Goal: Task Accomplishment & Management: Complete application form

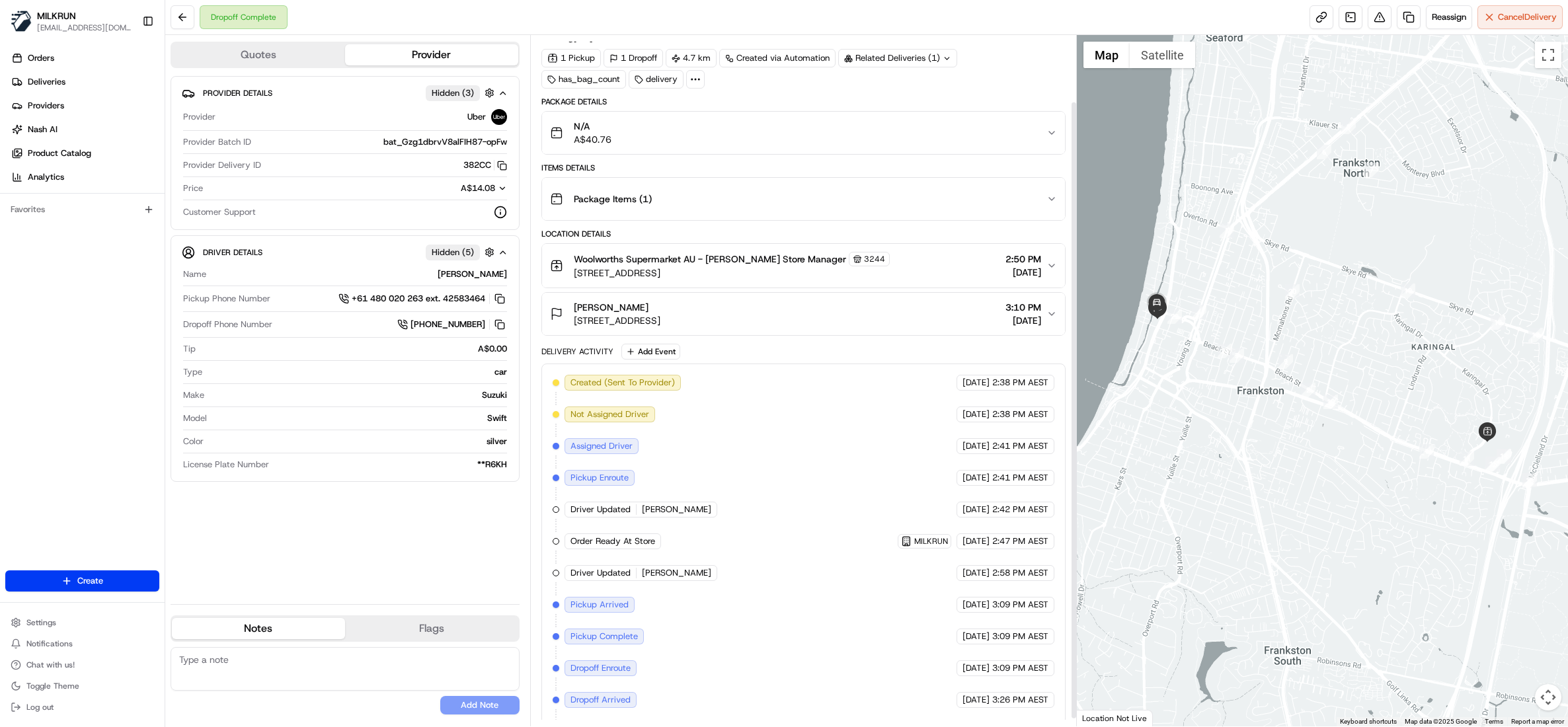
scroll to position [82, 0]
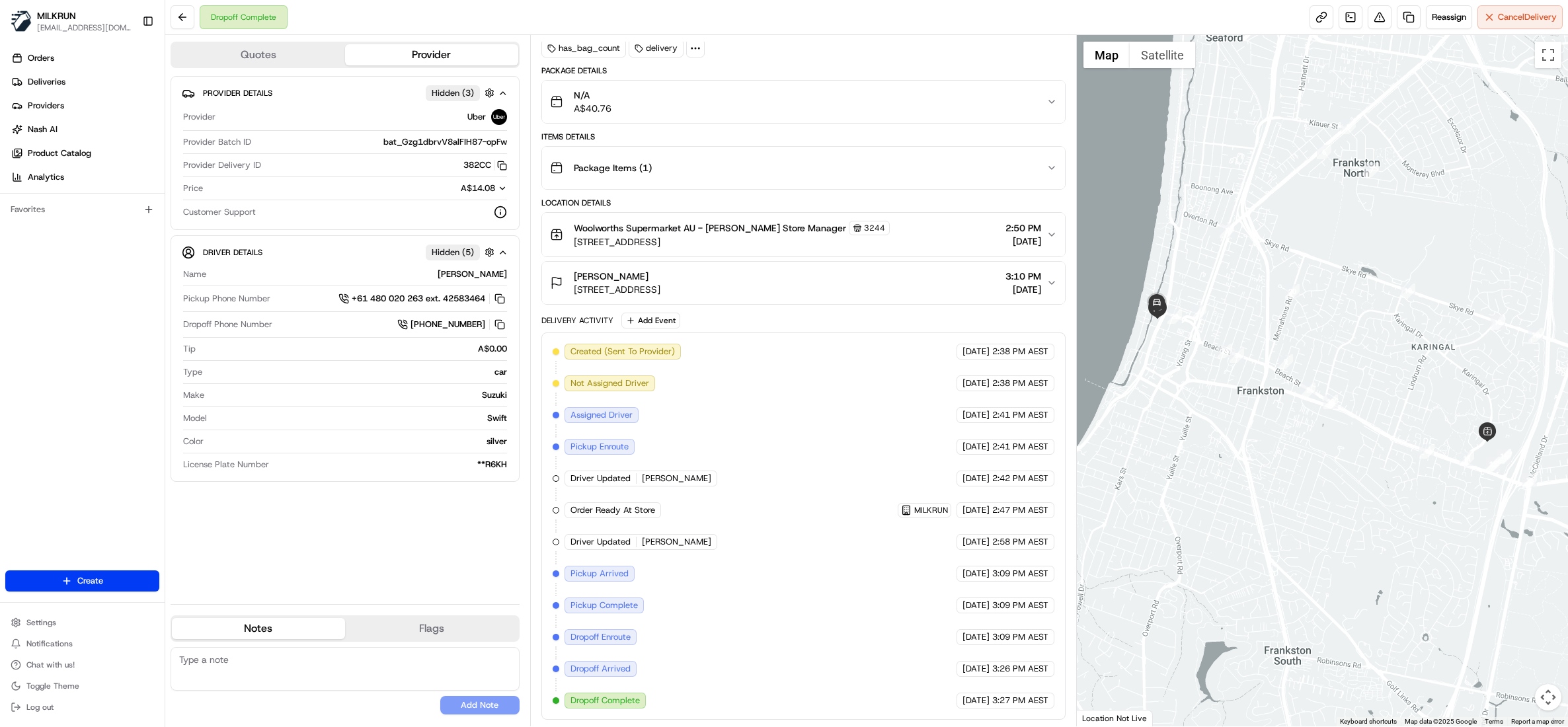
click at [1374, 29] on div "Dropoff Complete Reassign Cancel Delivery" at bounding box center [867, 17] width 1403 height 35
click at [1374, 21] on button at bounding box center [1379, 17] width 24 height 24
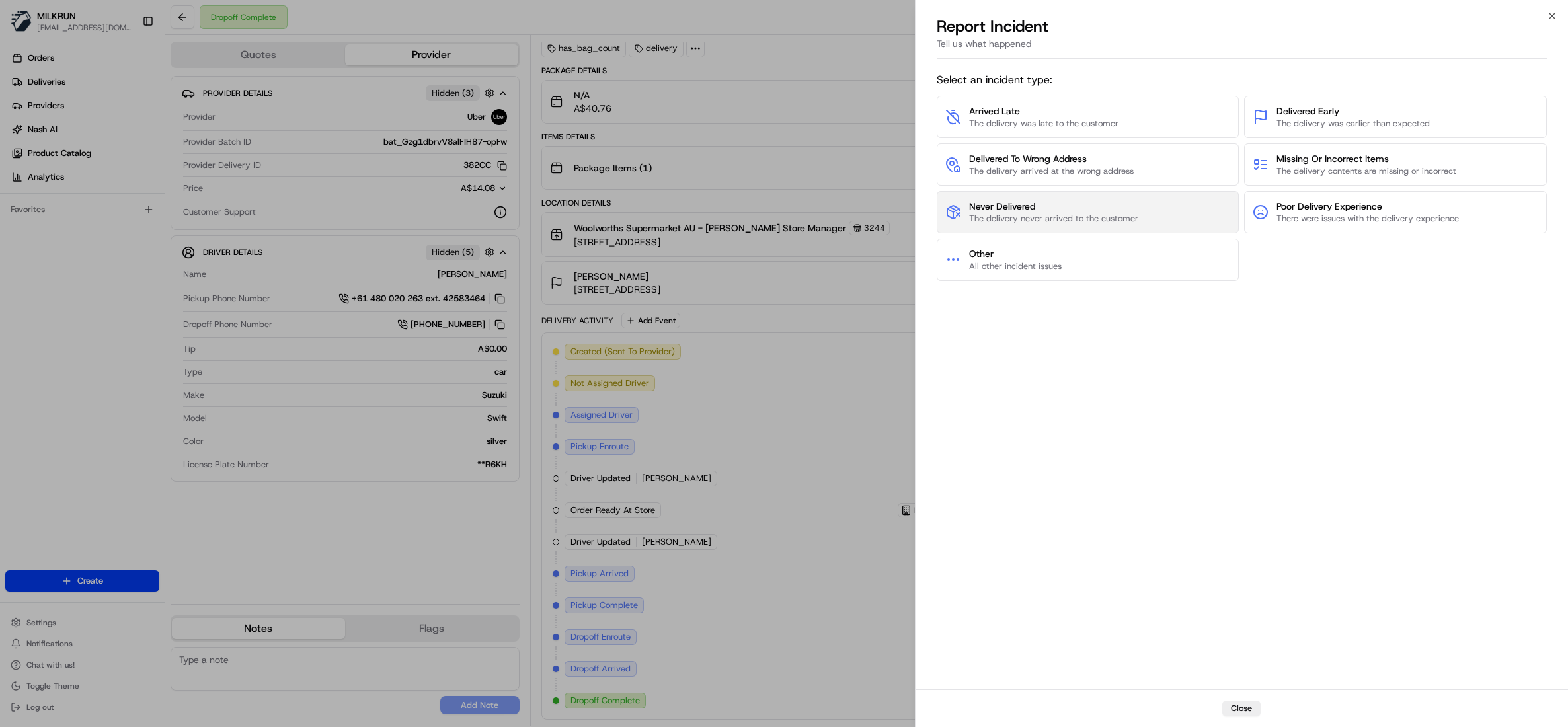
click at [1045, 211] on span "Never Delivered" at bounding box center [1053, 206] width 169 height 13
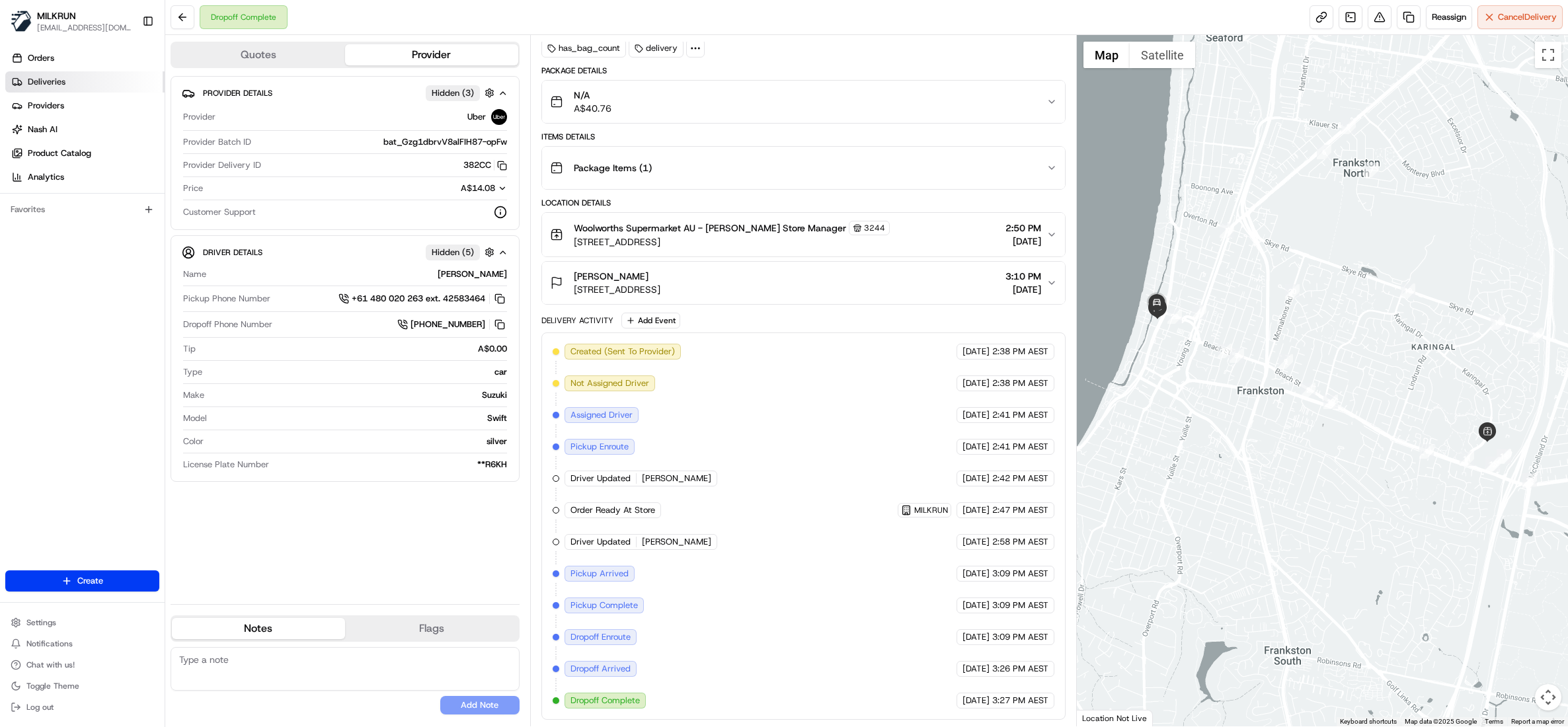
click at [56, 82] on span "Deliveries" at bounding box center [46, 81] width 38 height 12
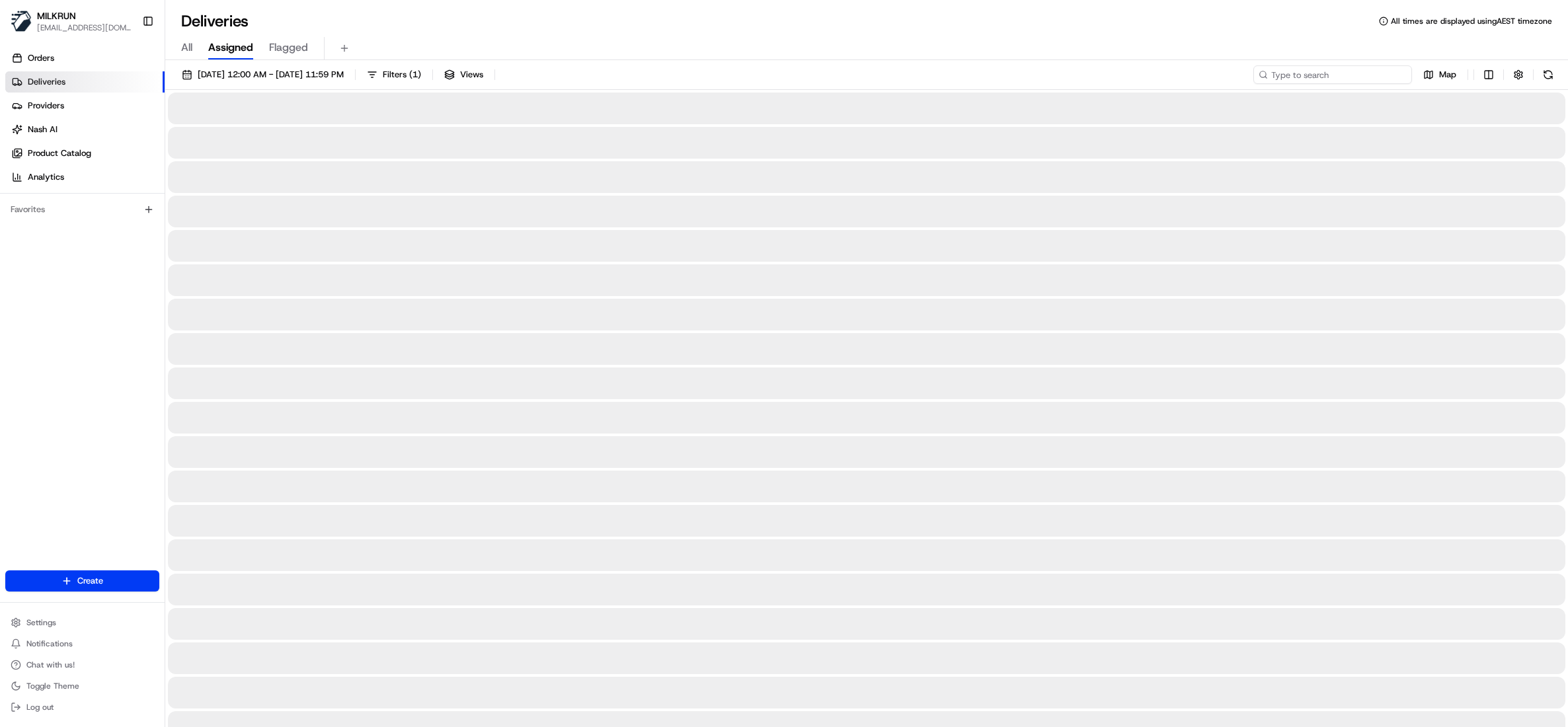
click at [1322, 74] on input at bounding box center [1333, 75] width 159 height 19
paste input "c014e77b-74e7-4a99-b26c-3ffb0aa4f8b0"
type input "c014e77b-74e7-4a99-b26c-3ffb0aa4f8b0"
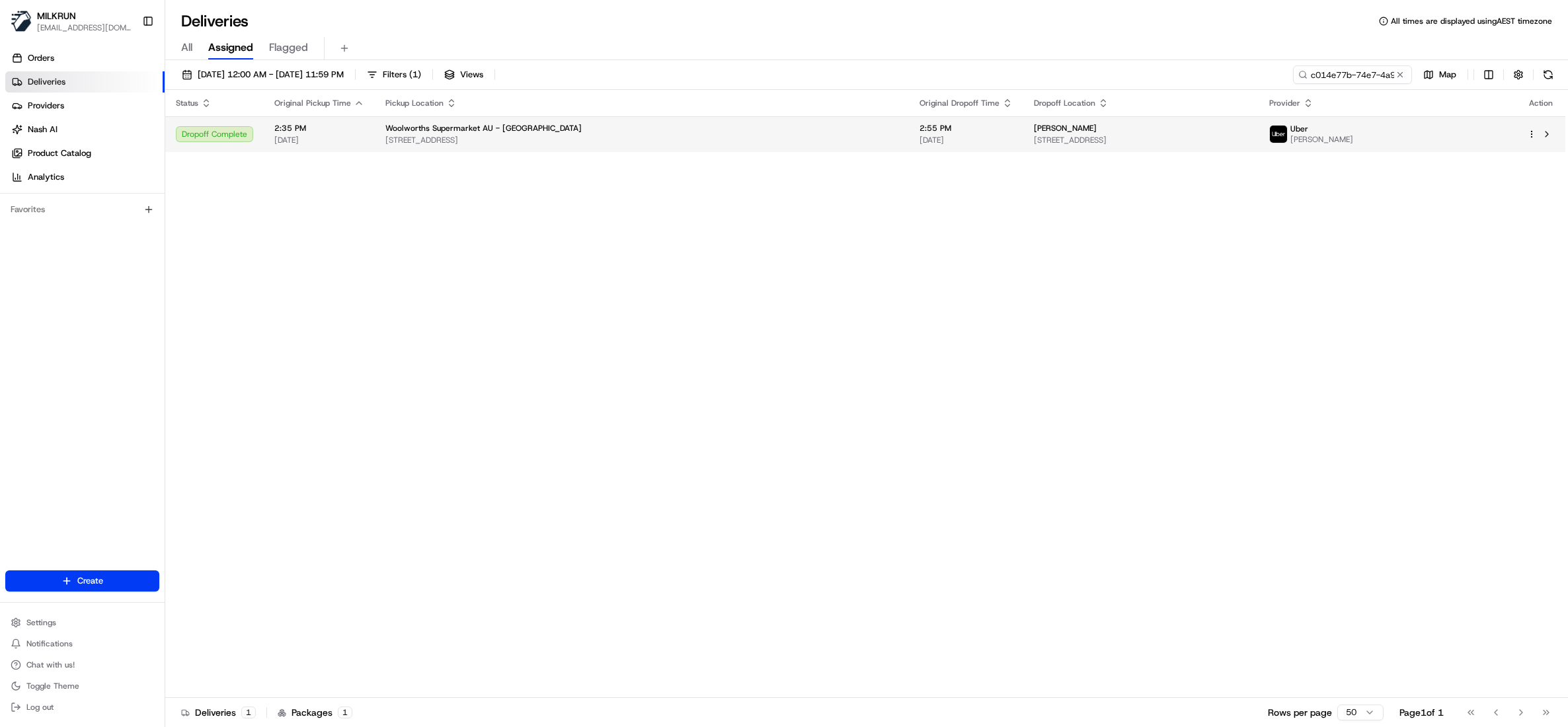
click at [1034, 135] on span "17 Jolen Ct, Donvale, VIC 3111, AU" at bounding box center [1141, 140] width 215 height 10
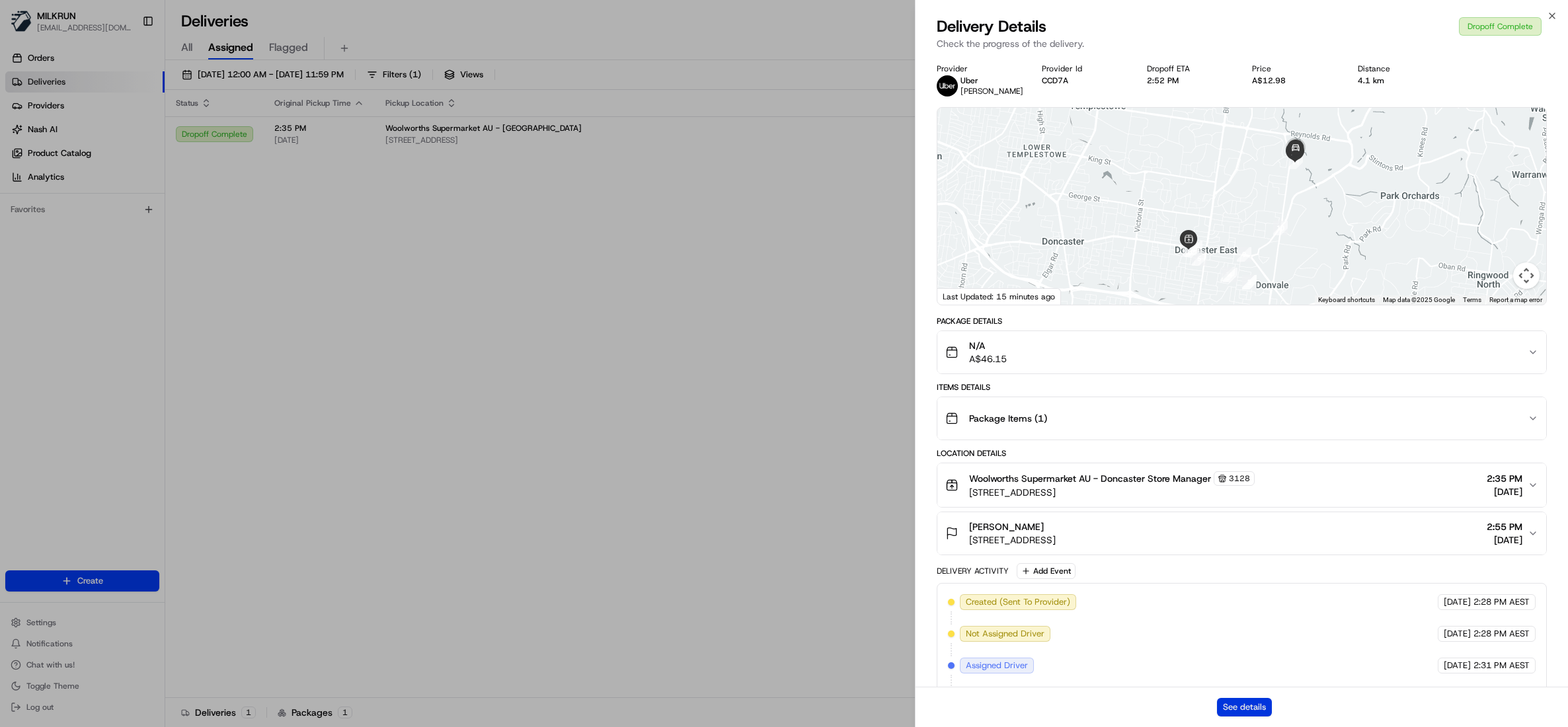
click at [1254, 709] on button "See details" at bounding box center [1244, 707] width 55 height 19
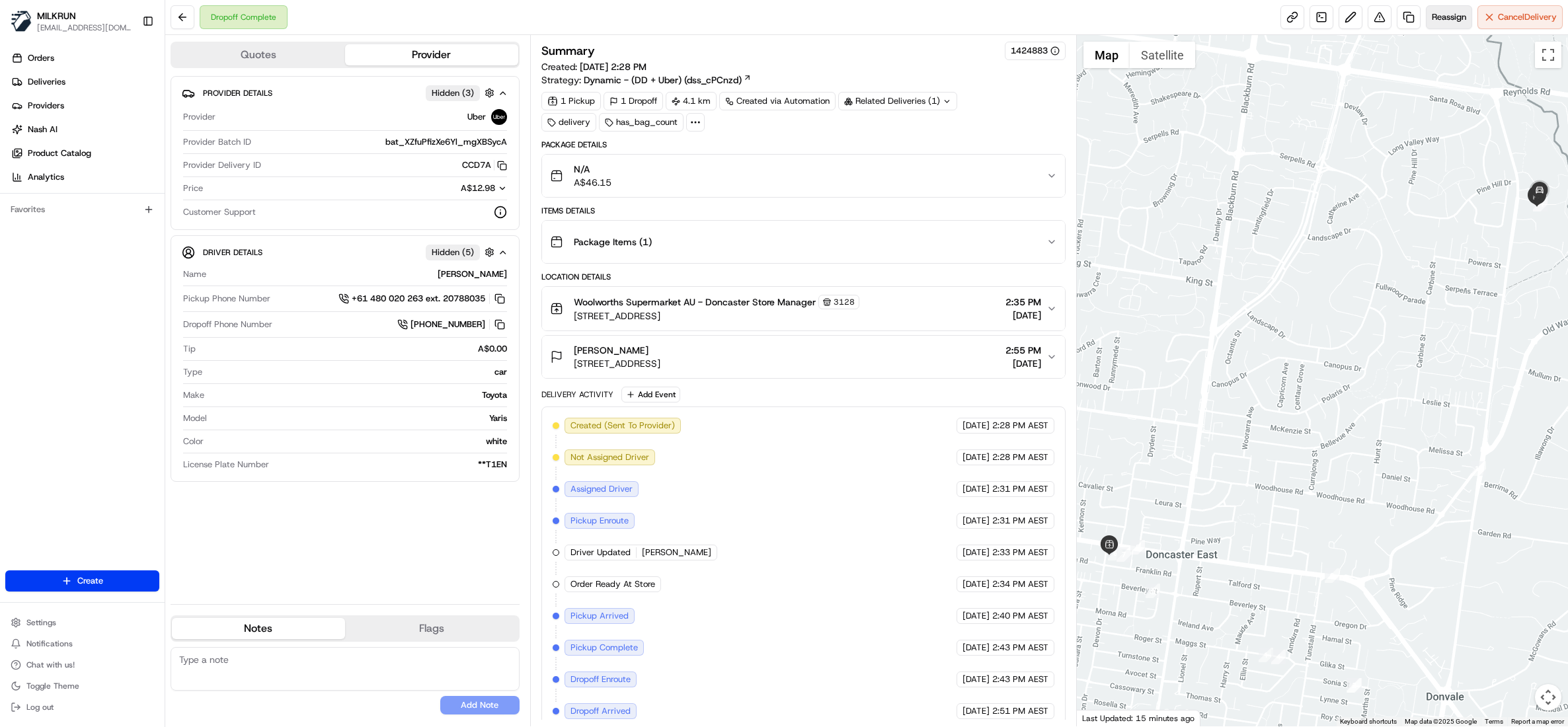
click at [1436, 18] on span "Reassign" at bounding box center [1449, 17] width 34 height 12
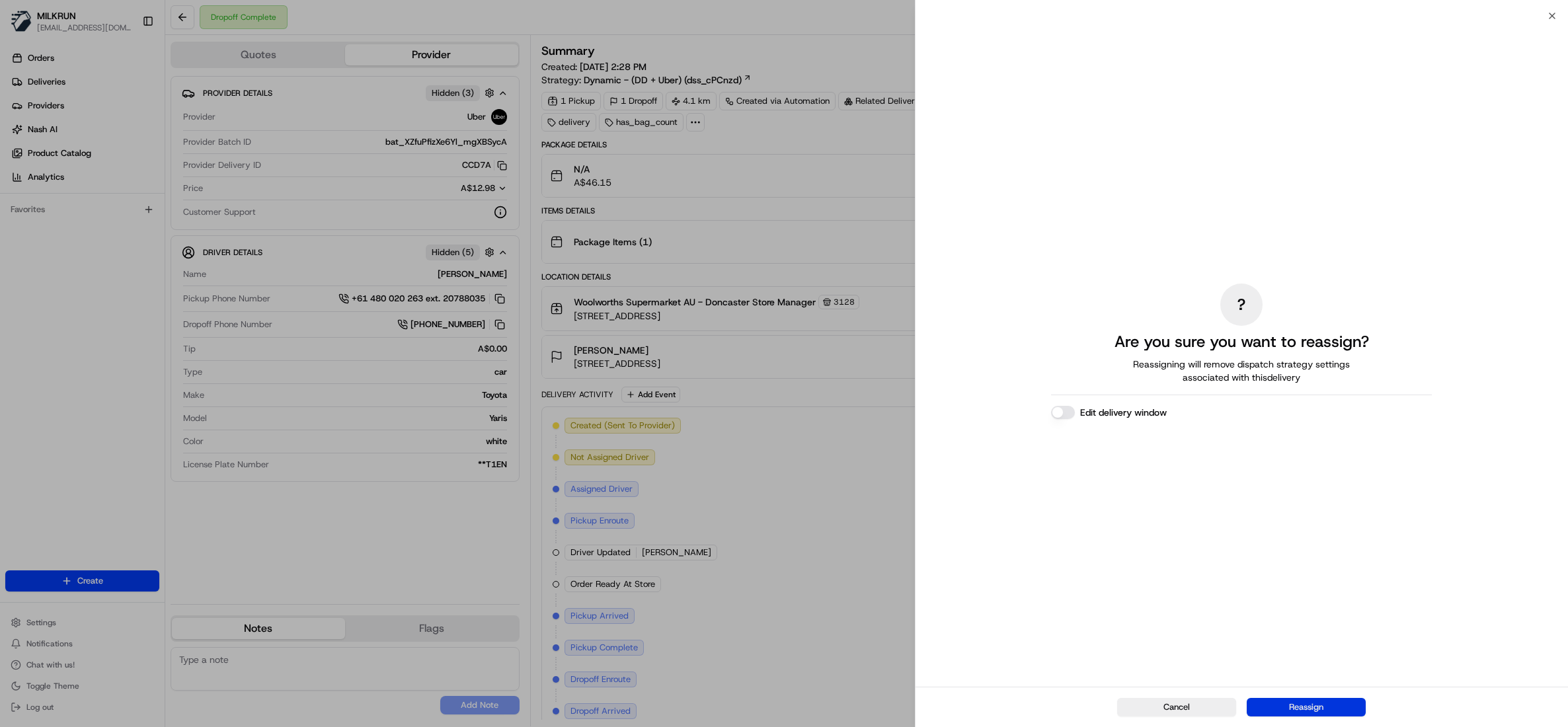
click at [1314, 707] on button "Reassign" at bounding box center [1306, 707] width 119 height 19
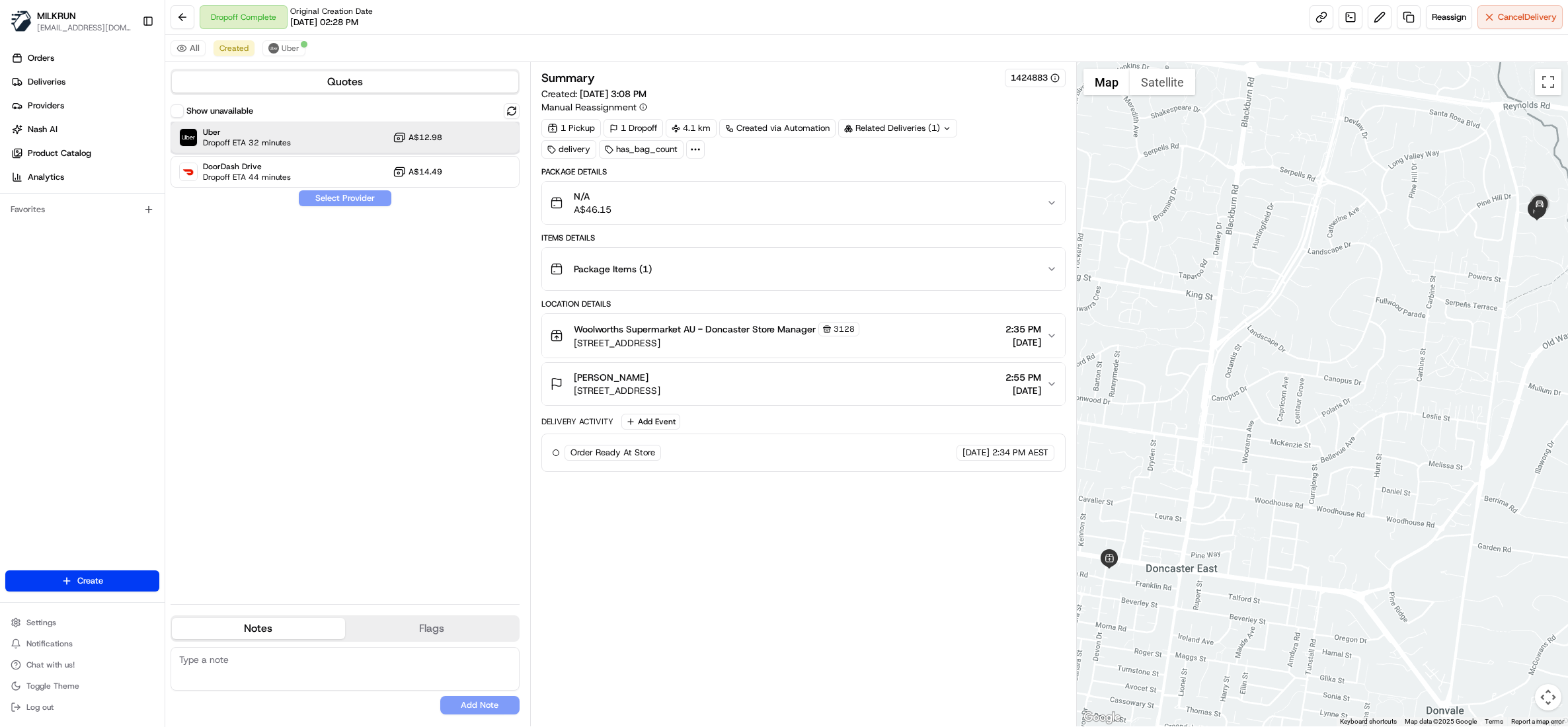
click at [297, 142] on div "Uber Dropoff ETA 32 minutes A$12.98" at bounding box center [344, 138] width 349 height 32
click at [341, 201] on button "Assign Provider" at bounding box center [344, 198] width 94 height 16
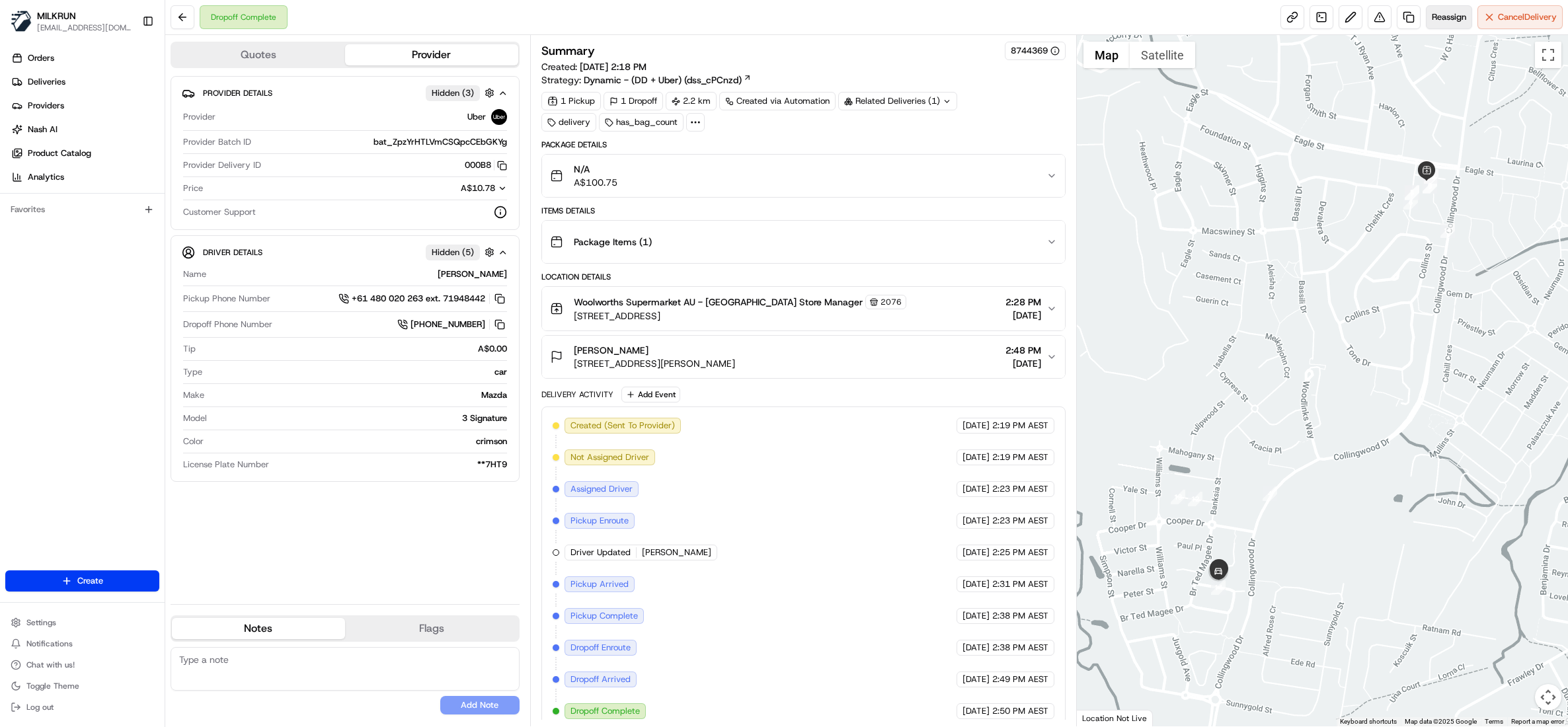
click at [1442, 18] on span "Reassign" at bounding box center [1449, 17] width 34 height 12
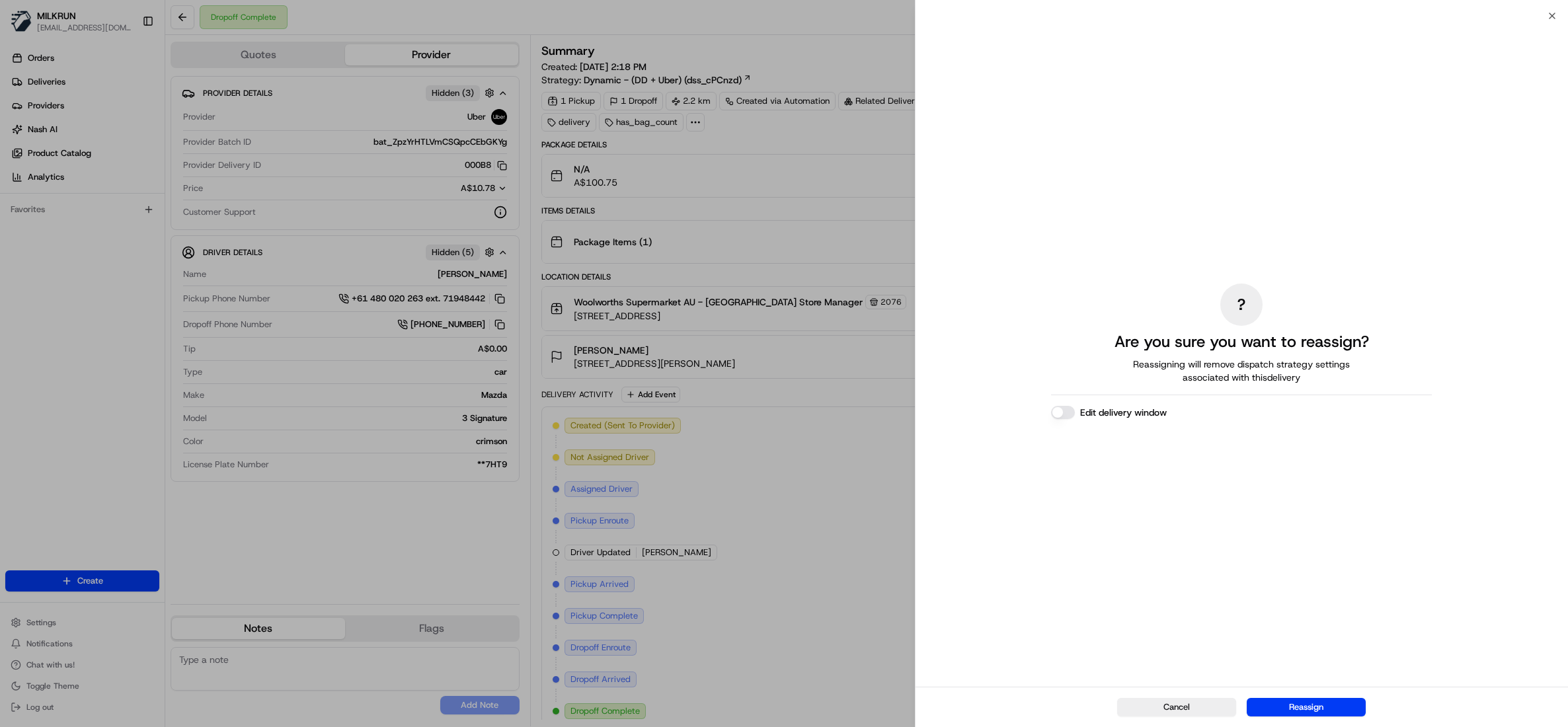
click at [1310, 704] on button "Reassign" at bounding box center [1306, 707] width 119 height 19
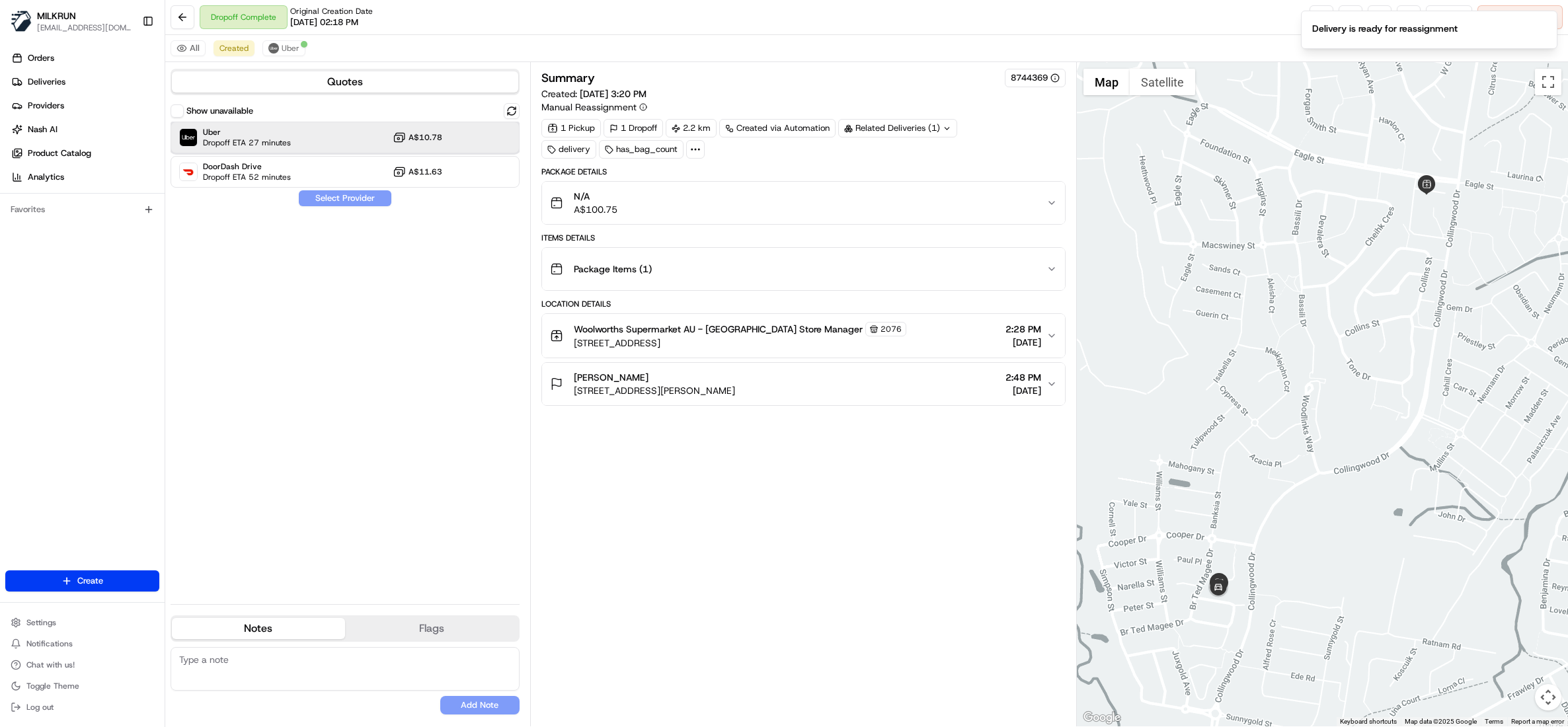
click at [267, 137] on span "Dropoff ETA 27 minutes" at bounding box center [247, 142] width 88 height 10
click at [322, 195] on button "Assign Provider" at bounding box center [344, 198] width 94 height 16
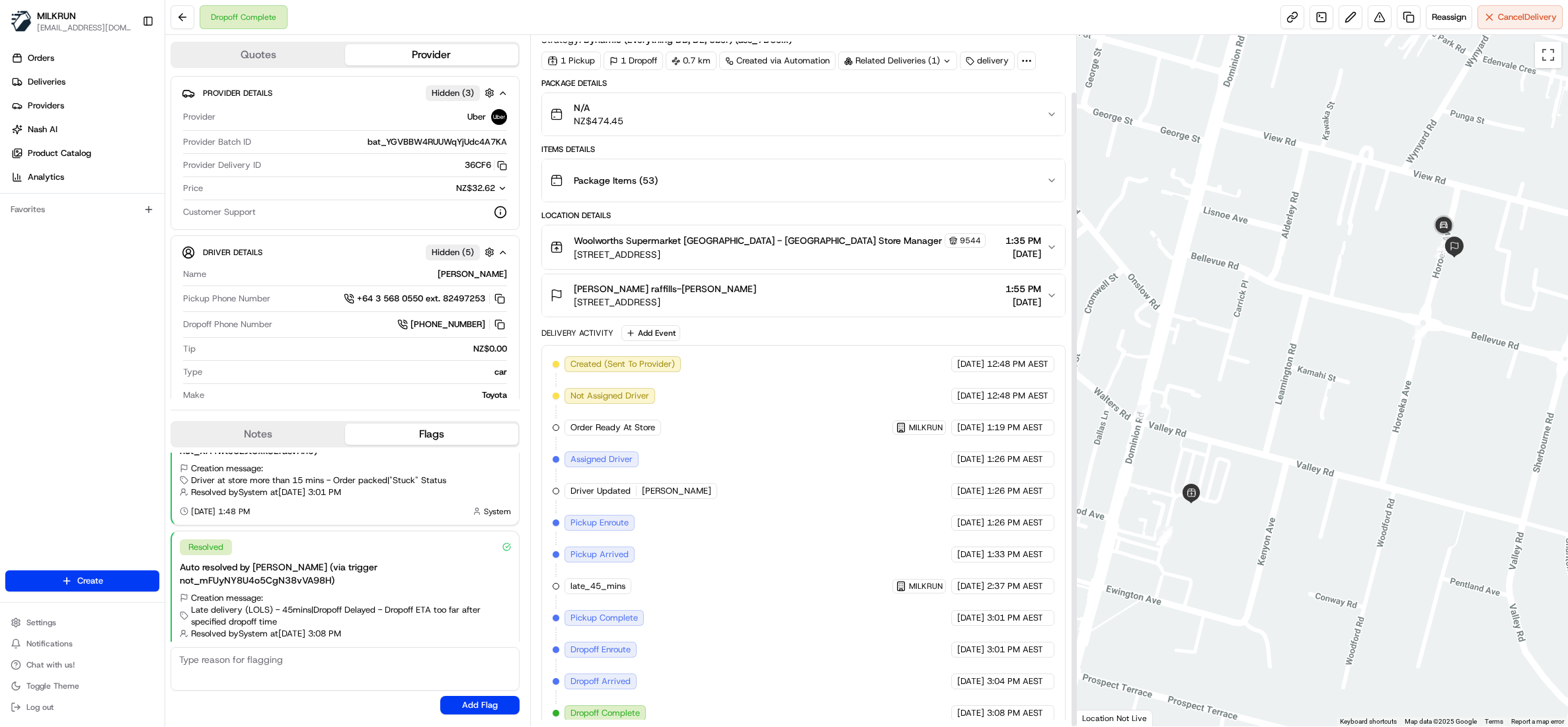
scroll to position [61, 0]
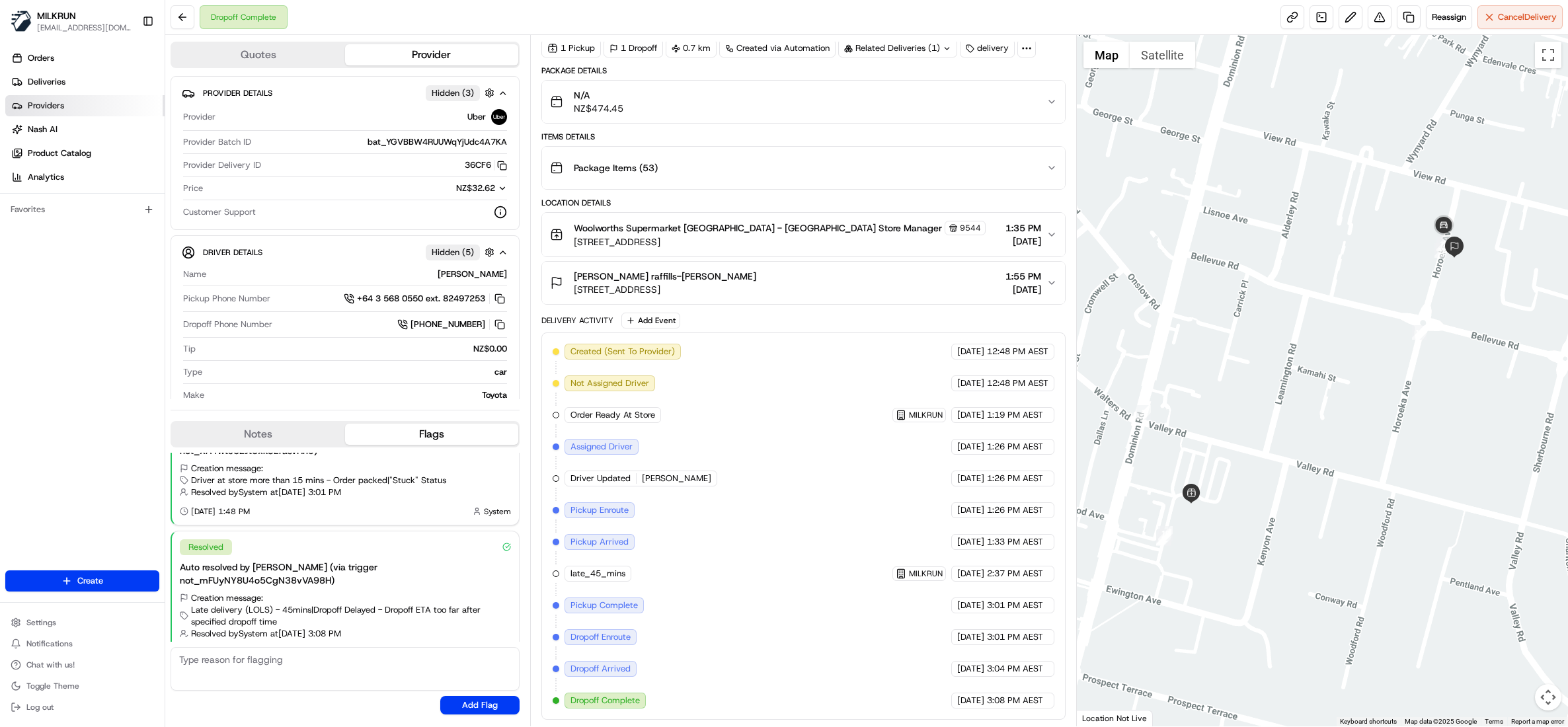
click at [38, 104] on span "Providers" at bounding box center [45, 106] width 36 height 12
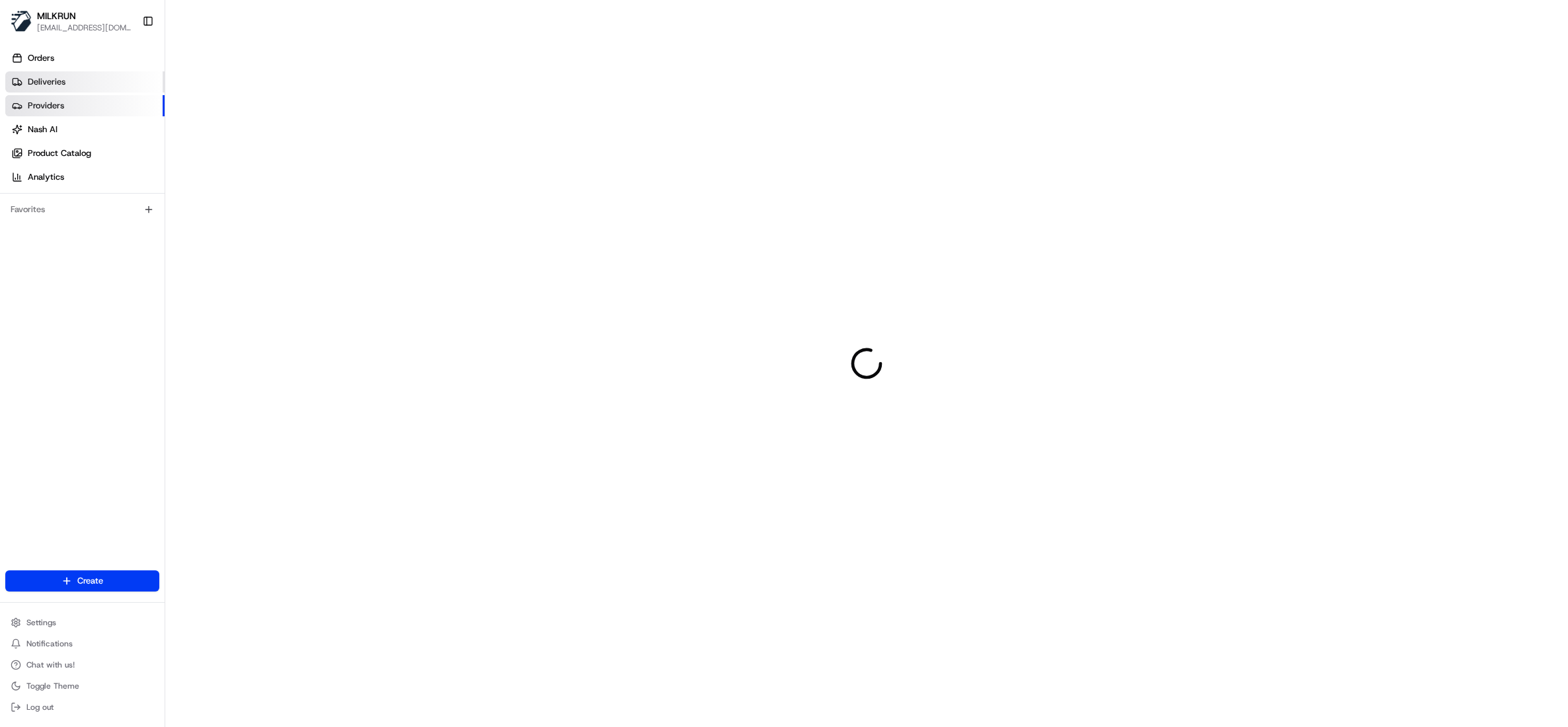
click at [49, 76] on span "Deliveries" at bounding box center [46, 81] width 38 height 12
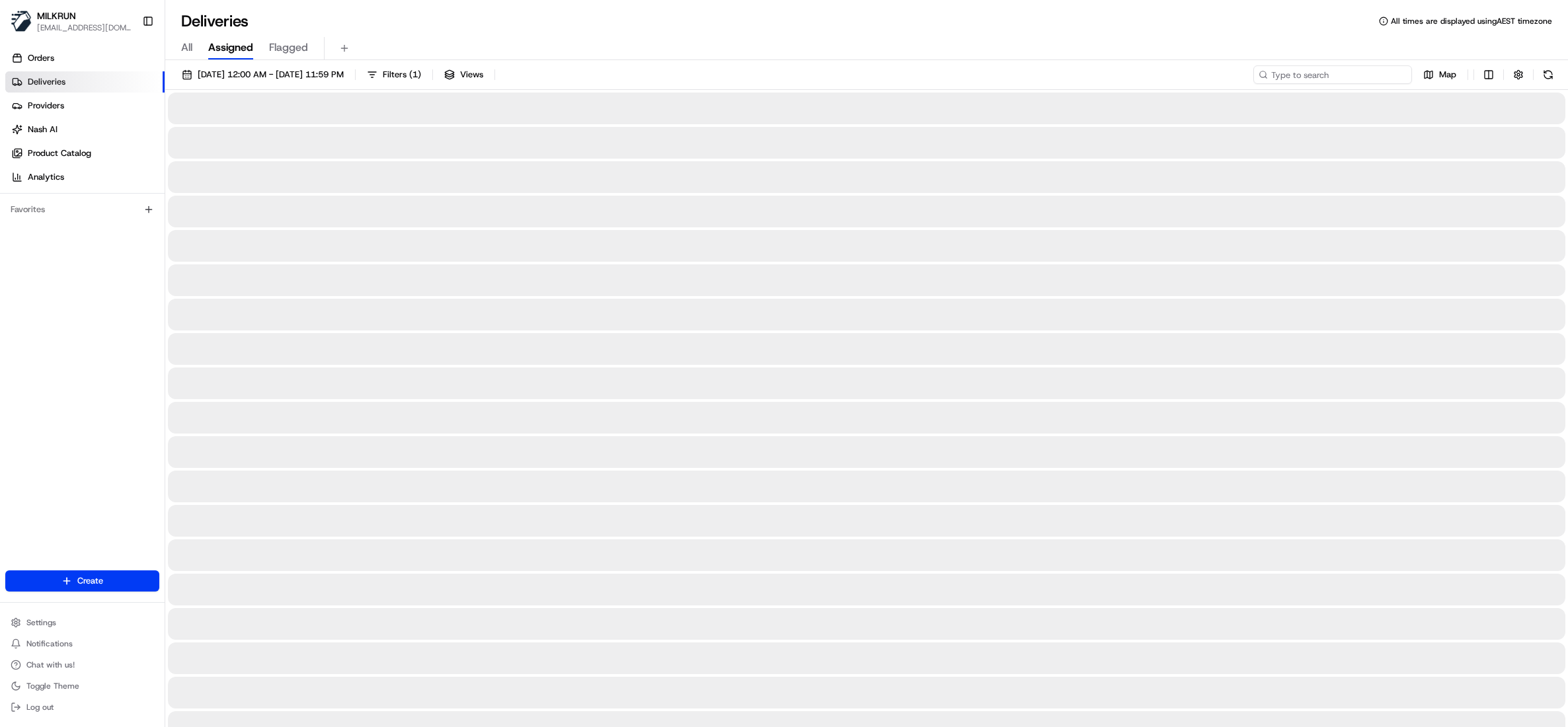
click at [1346, 70] on input at bounding box center [1333, 75] width 159 height 19
paste input "fb5ca117-2232-4e91-ad34-2c9475d87f74"
type input "fb5ca117-2232-4e91-ad34-2c9475d87f74"
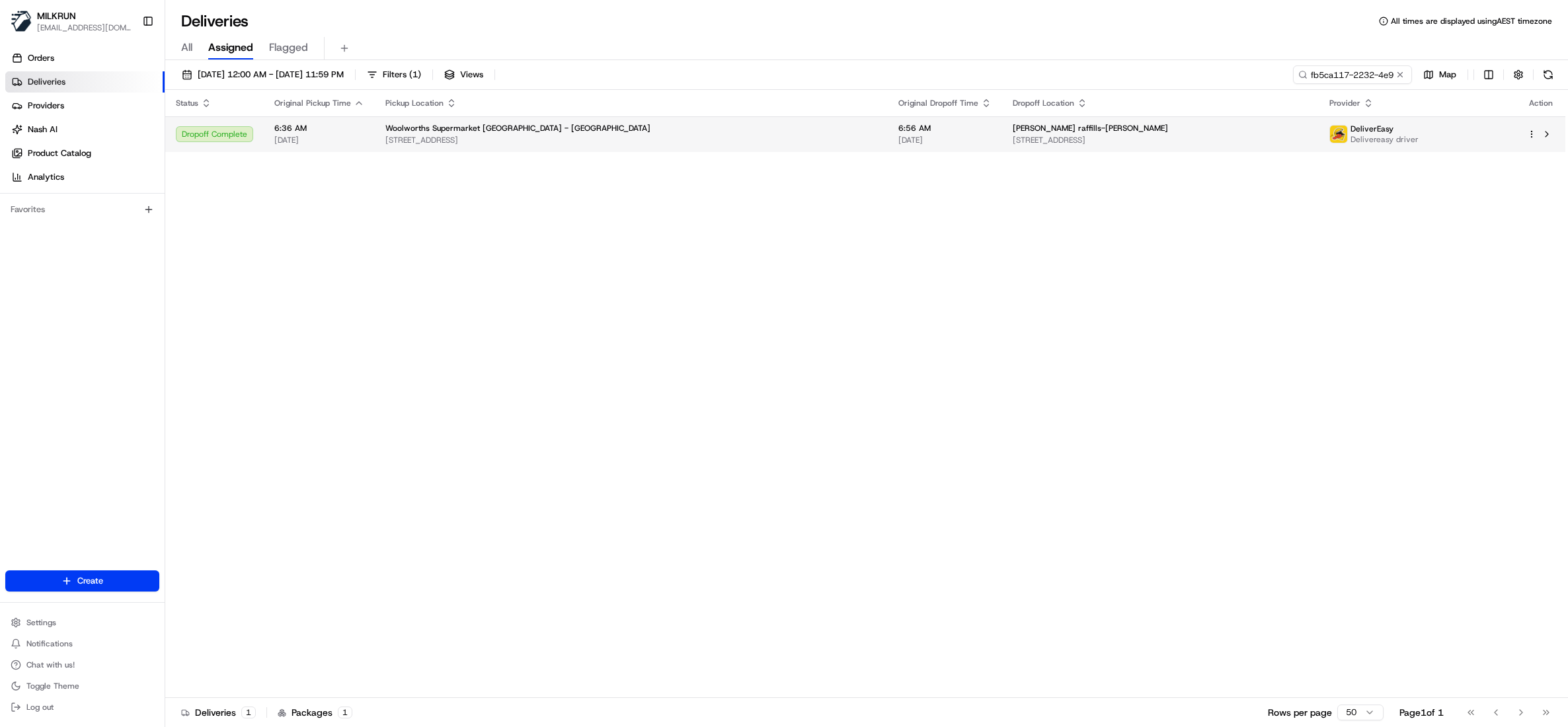
click at [1005, 150] on td "josh raffills-taylor 6 Horoeka Avenue, Mount Eden, Auckland 1024, NZ" at bounding box center [1160, 134] width 317 height 36
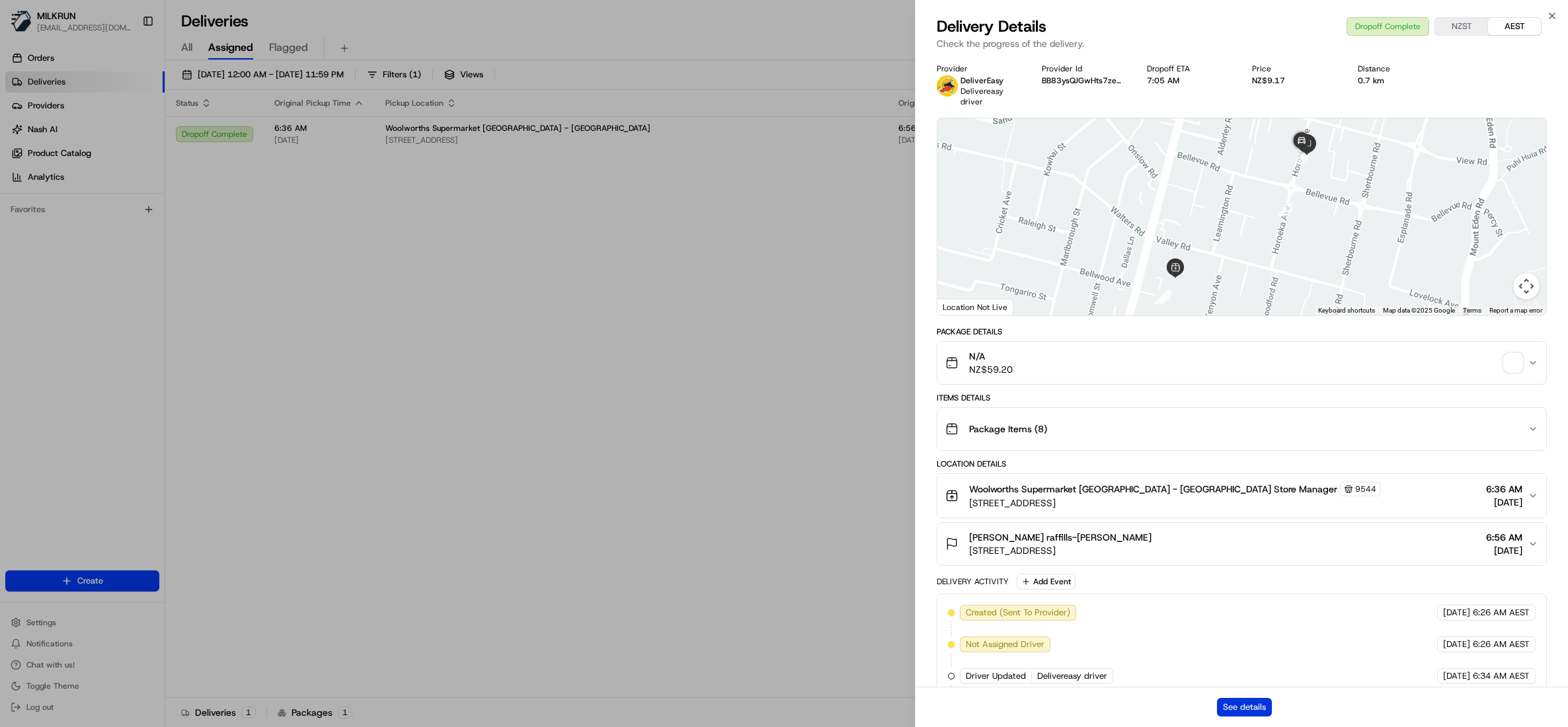
click at [1249, 709] on button "See details" at bounding box center [1244, 707] width 55 height 19
click at [1548, 13] on icon "button" at bounding box center [1551, 15] width 10 height 10
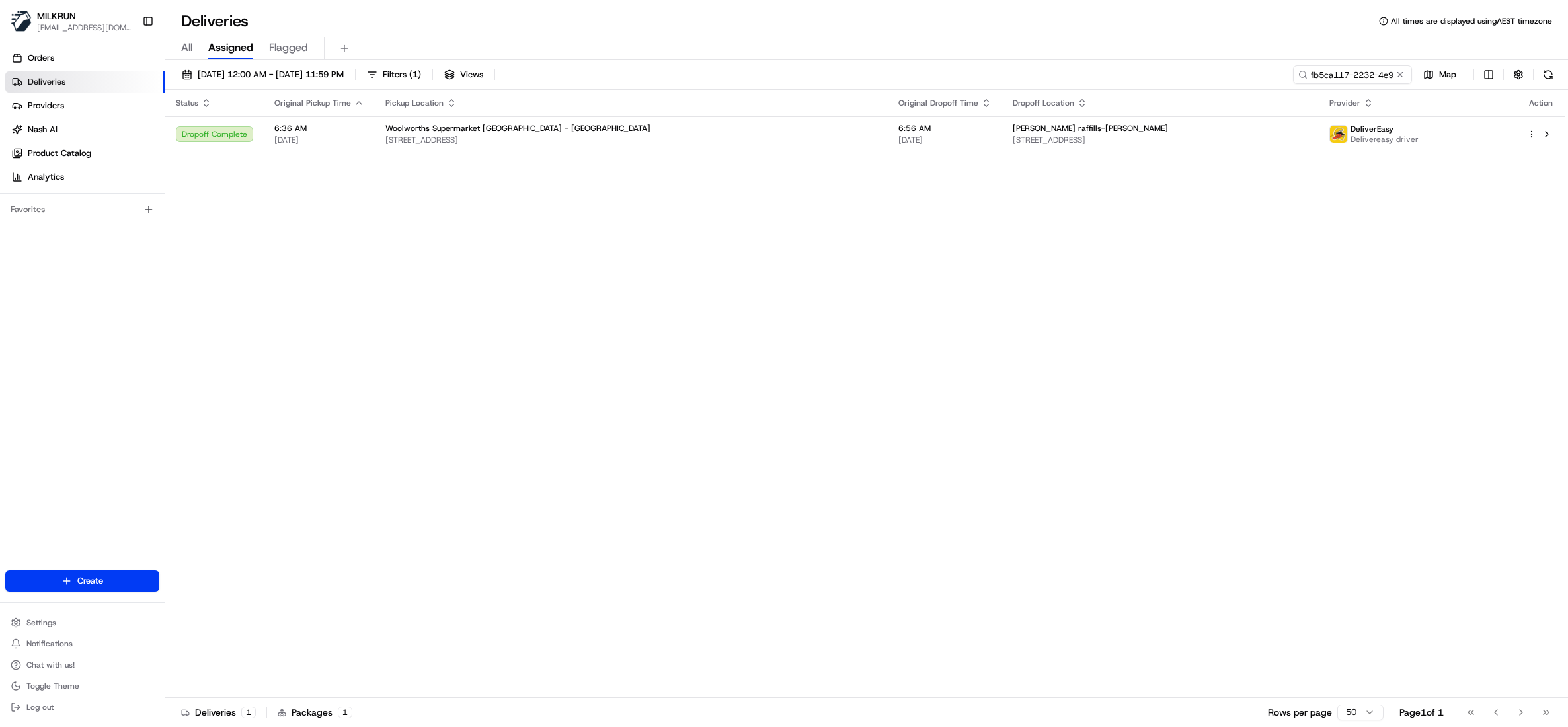
drag, startPoint x: 1399, startPoint y: 74, endPoint x: 1370, endPoint y: 80, distance: 29.6
click at [1400, 74] on button at bounding box center [1400, 75] width 13 height 13
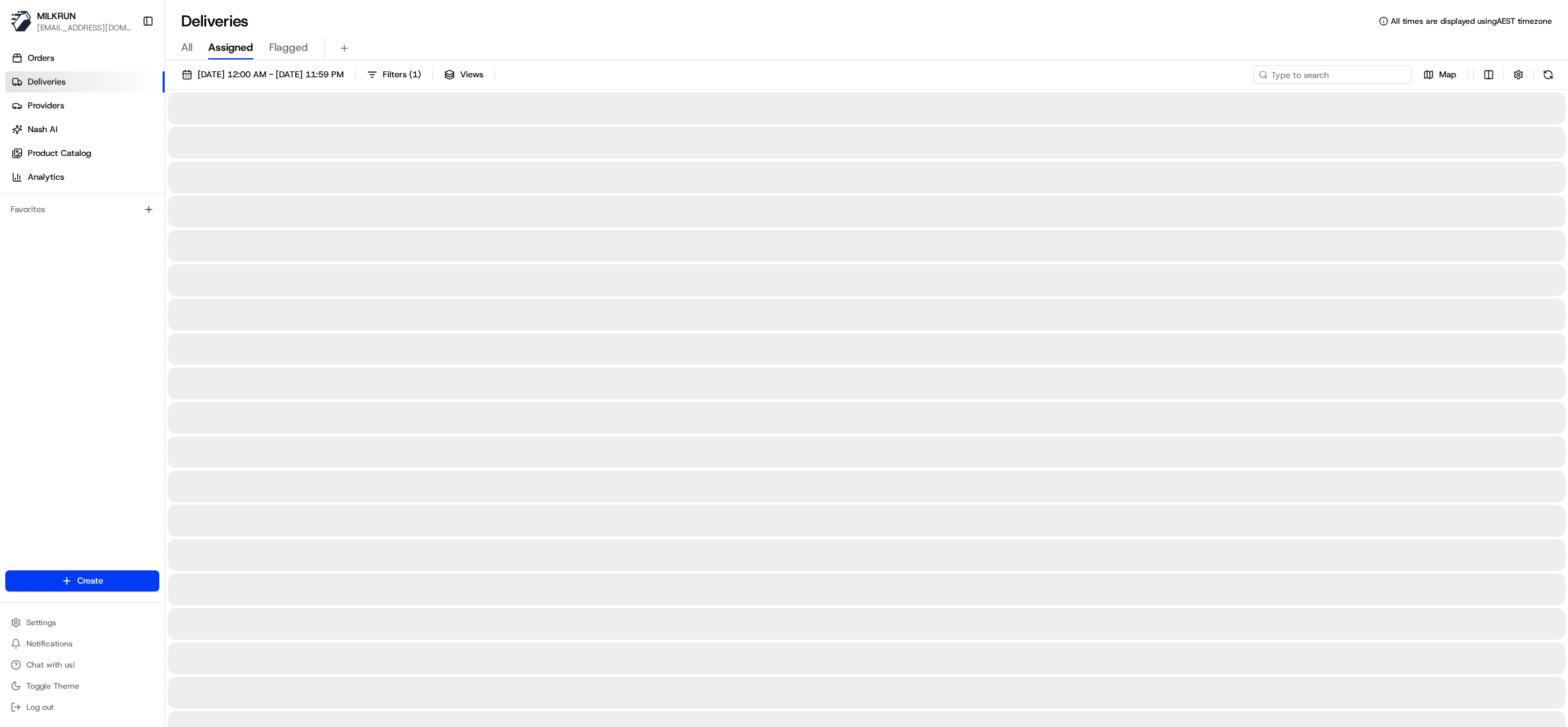
click at [1353, 76] on input at bounding box center [1333, 75] width 159 height 19
paste input "b9cc2aa9-0f32-4bf6-9d9d-a0ec99c92526"
type input "b9cc2aa9-0f32-4bf6-9d9d-a0ec99c92526"
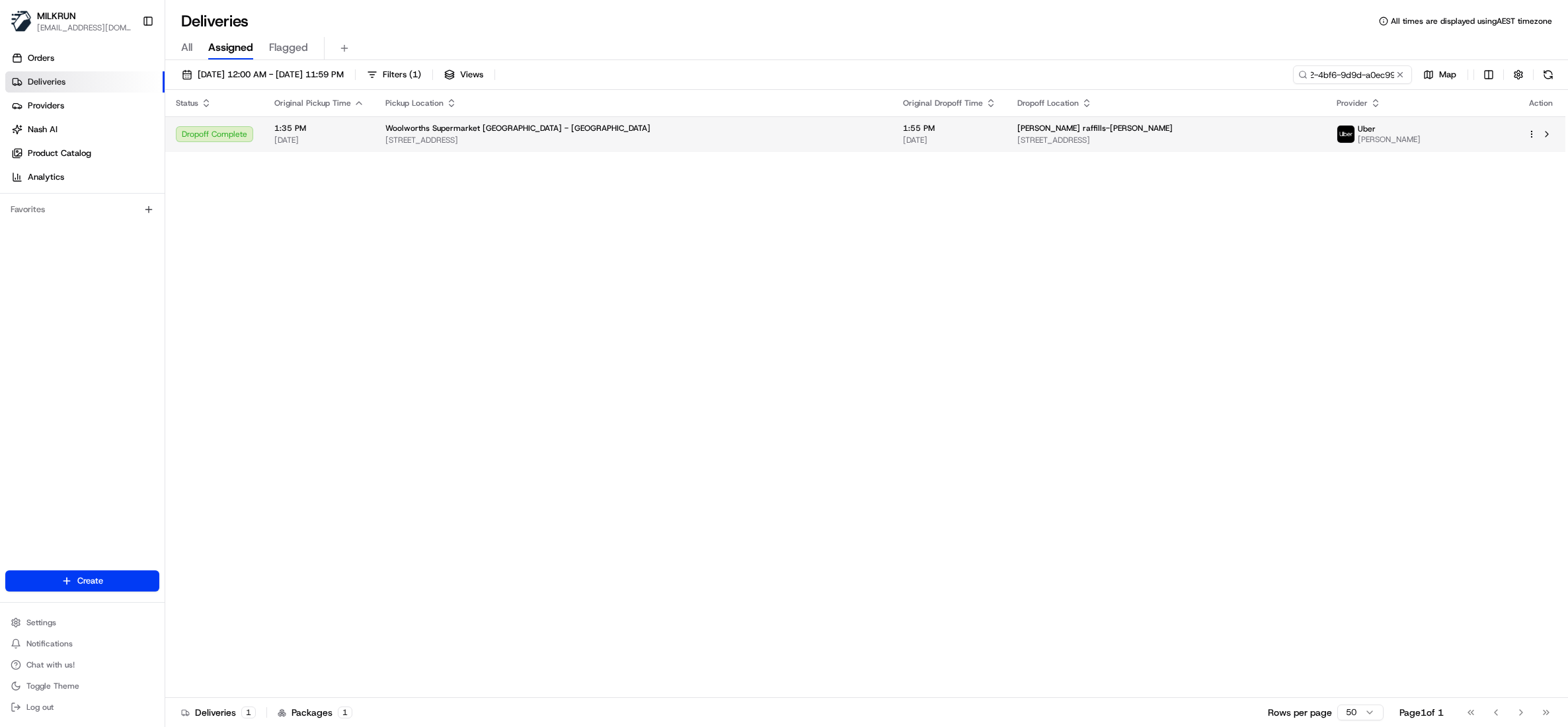
click at [1017, 132] on span "[PERSON_NAME] raffills-[PERSON_NAME]" at bounding box center [1094, 128] width 155 height 10
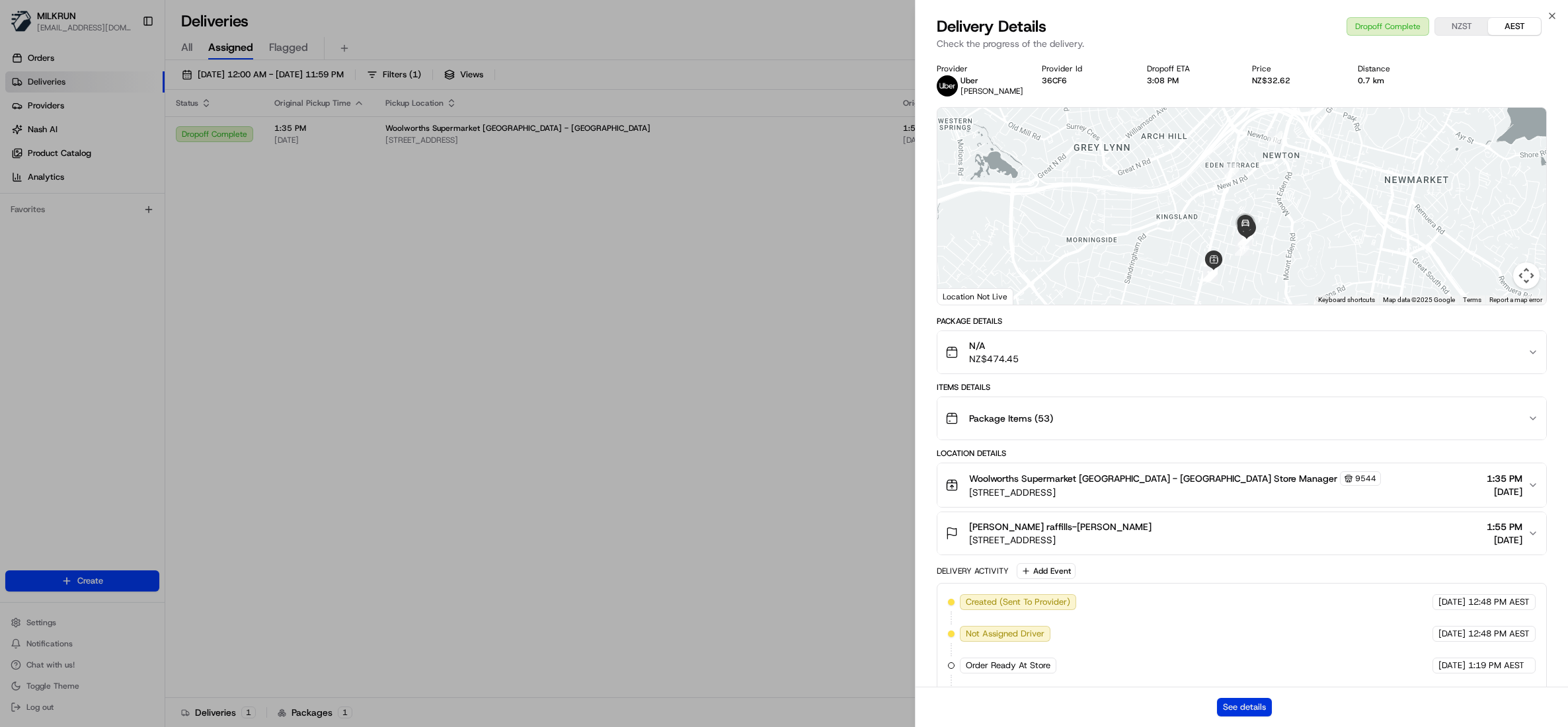
click at [1238, 704] on button "See details" at bounding box center [1244, 707] width 55 height 19
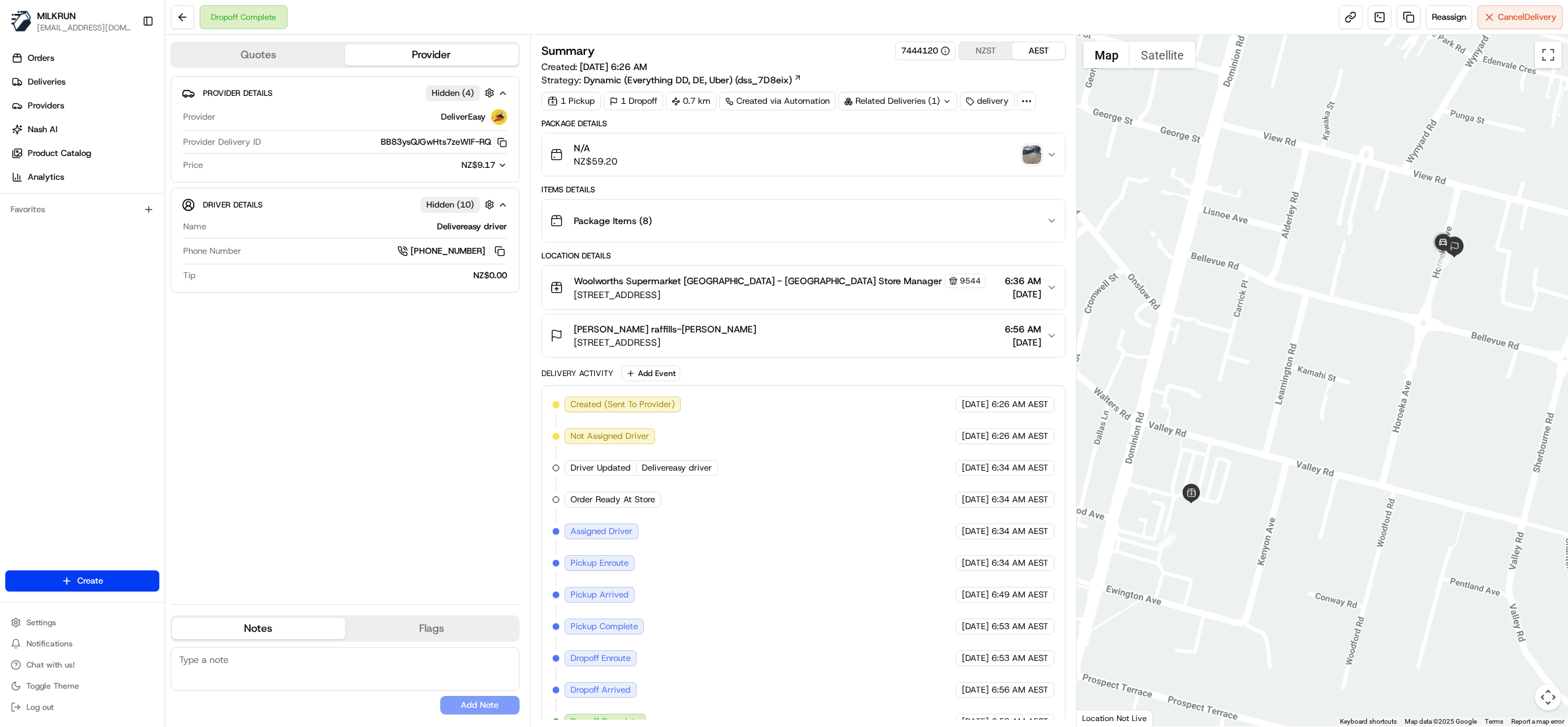
scroll to position [29, 0]
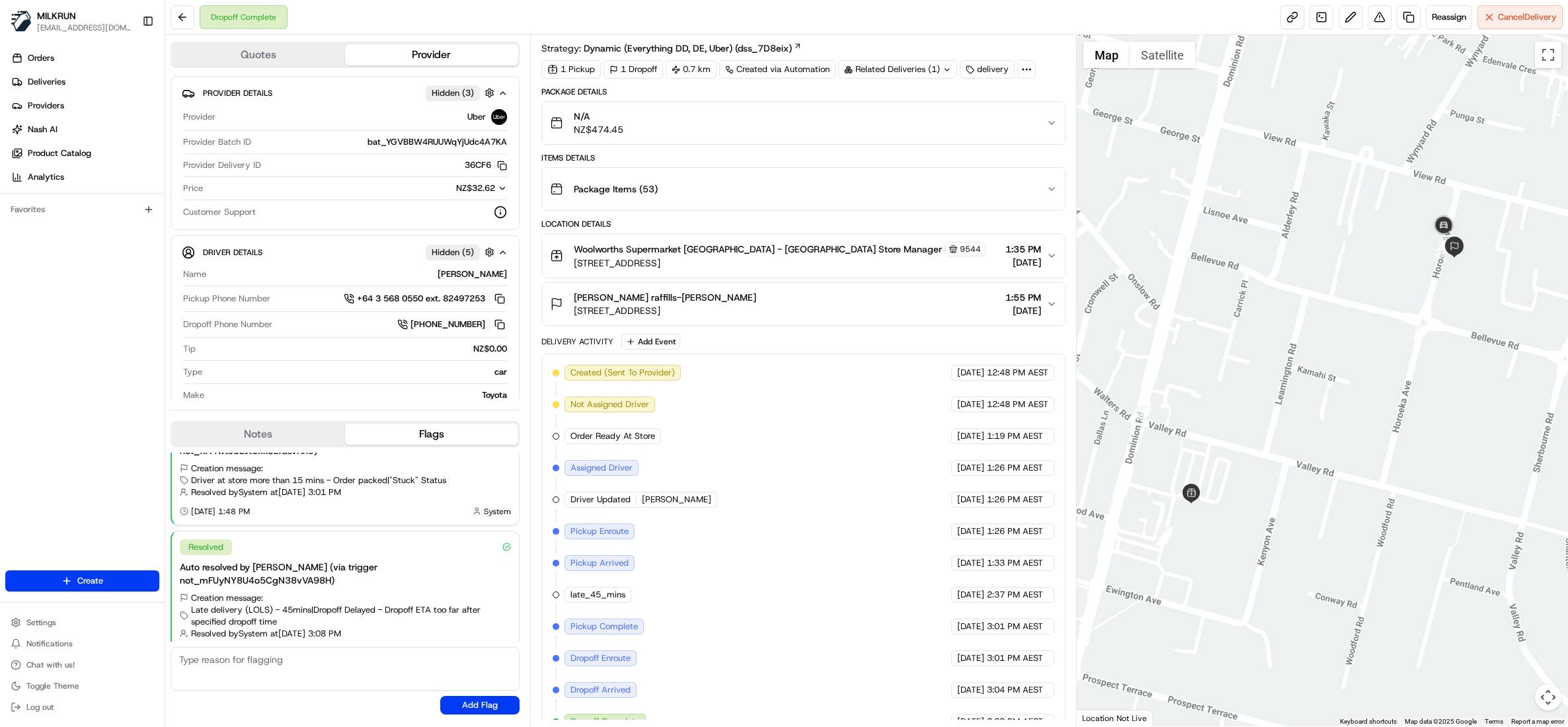
scroll to position [61, 0]
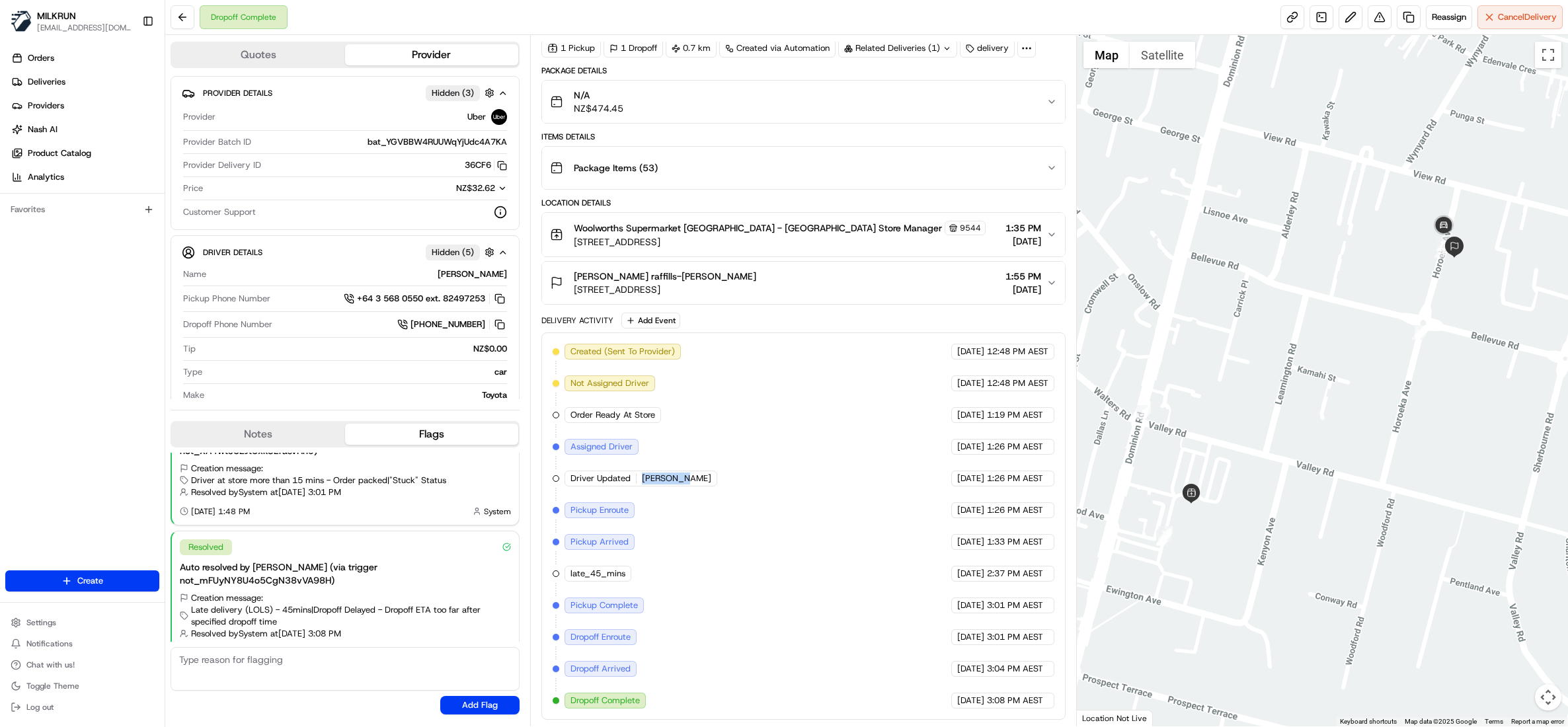
drag, startPoint x: 641, startPoint y: 476, endPoint x: 682, endPoint y: 482, distance: 41.4
click at [682, 482] on div "Driver Updated PRATIK G." at bounding box center [641, 478] width 153 height 16
copy span "PRATIK G."
click at [1404, 17] on link at bounding box center [1408, 17] width 24 height 24
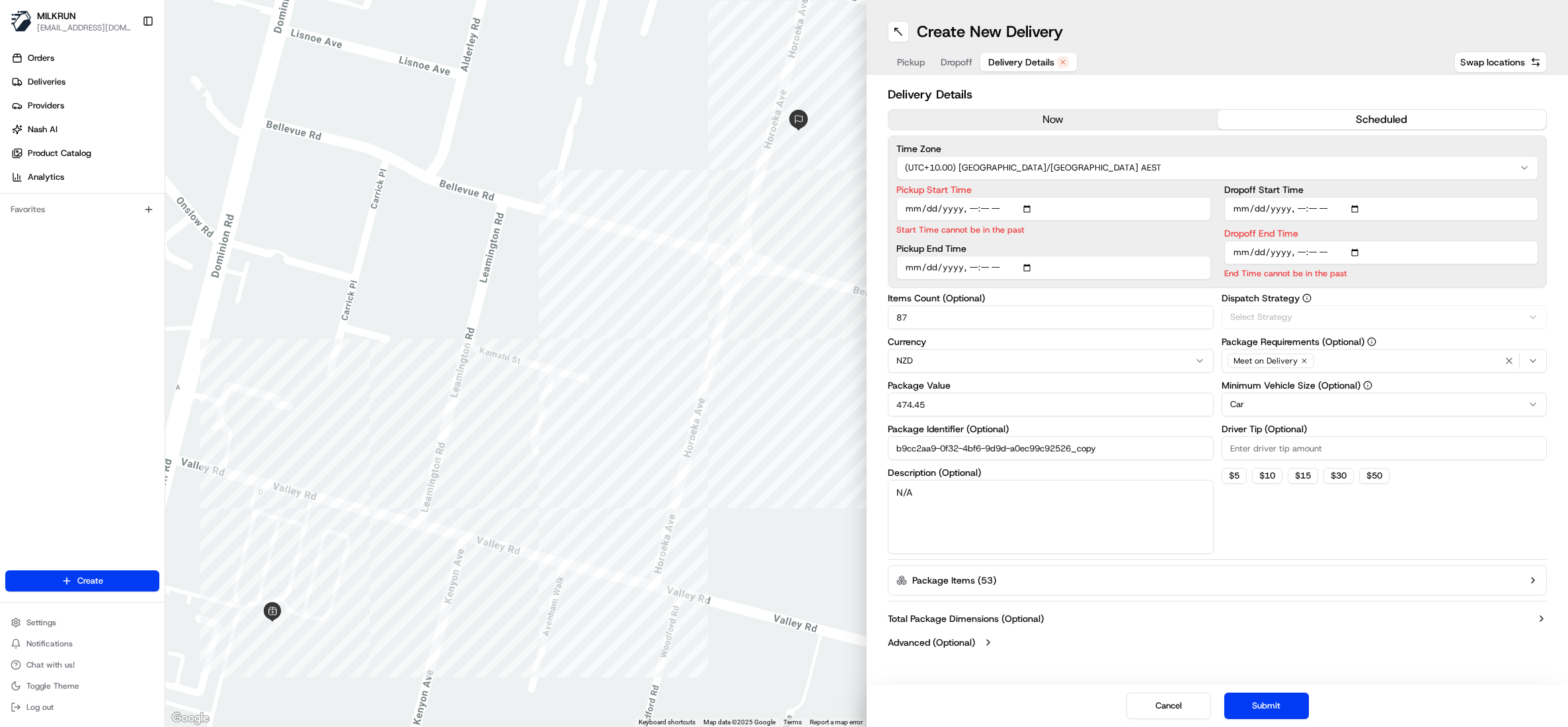
click at [1025, 53] on button "Delivery Details" at bounding box center [1028, 62] width 96 height 19
click at [1357, 118] on button "scheduled" at bounding box center [1382, 119] width 329 height 20
click at [1386, 121] on button "scheduled" at bounding box center [1382, 119] width 329 height 20
click at [1386, 118] on button "scheduled" at bounding box center [1382, 119] width 329 height 20
click at [1032, 206] on input "Pickup Start Time" at bounding box center [1053, 208] width 315 height 24
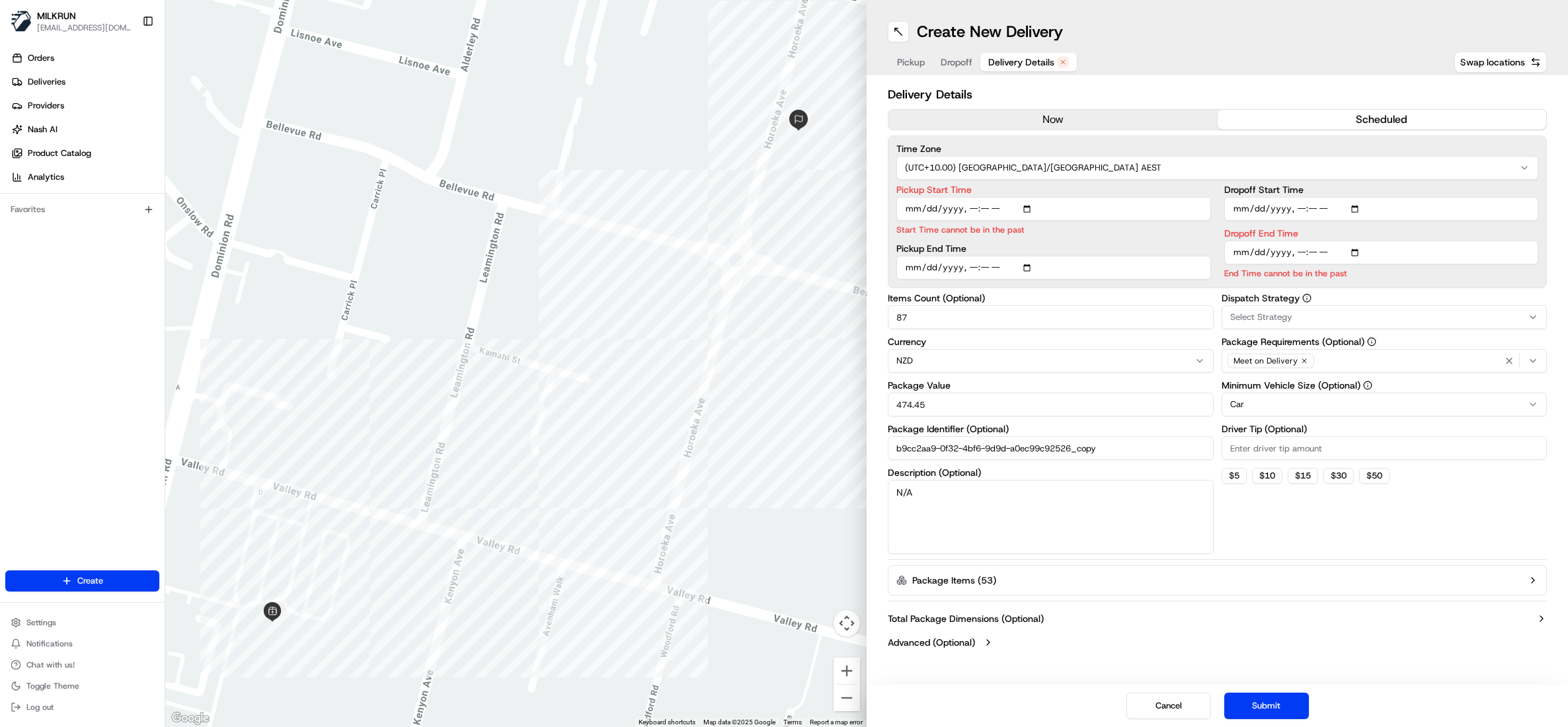
click at [1336, 122] on button "scheduled" at bounding box center [1382, 119] width 329 height 20
click at [1338, 113] on button "scheduled" at bounding box center [1382, 119] width 329 height 20
click at [1028, 209] on input "Pickup Start Time" at bounding box center [1053, 208] width 315 height 24
type input "2025-08-24T16:45"
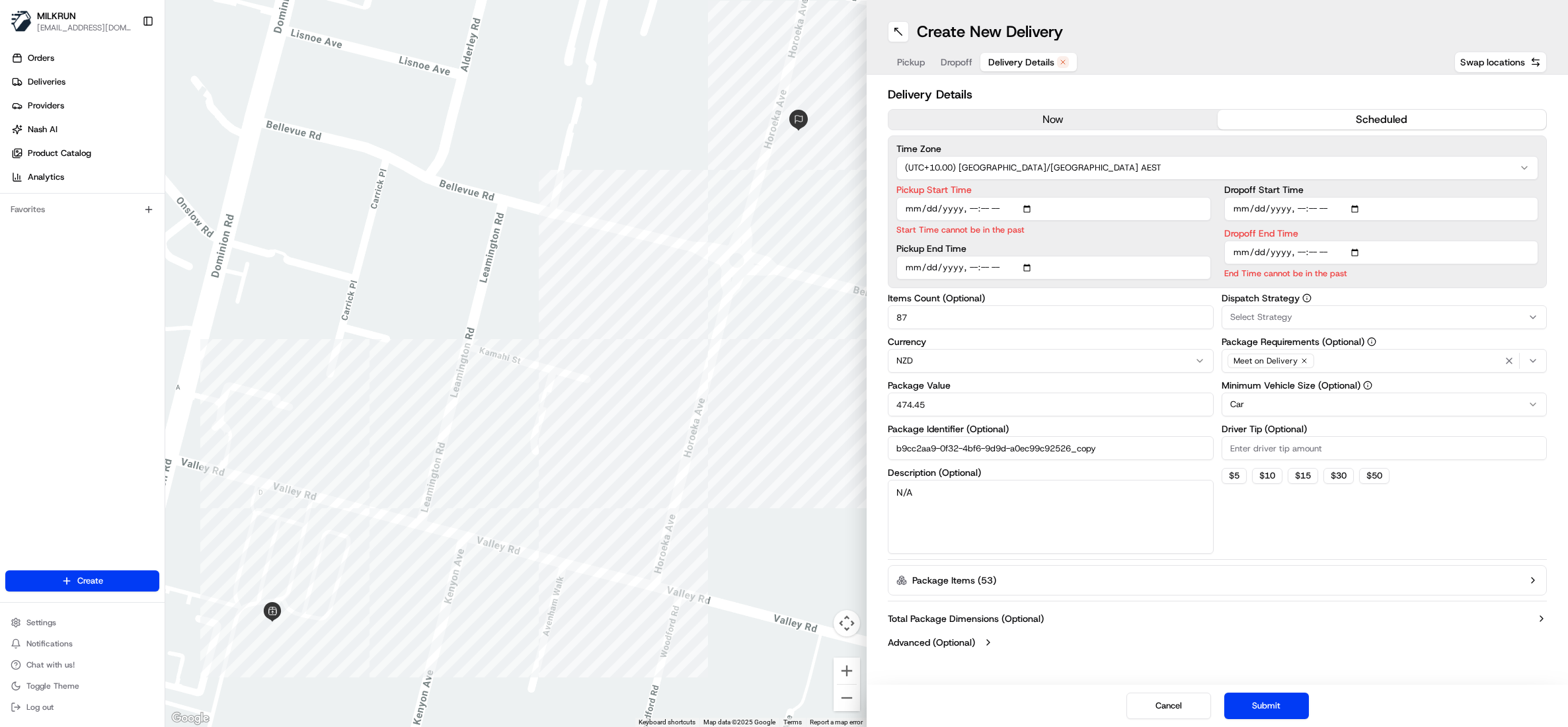
click at [1027, 269] on div "Pickup Start Time Start Time cannot be in the past Pickup End Time" at bounding box center [1053, 233] width 315 height 95
click at [1032, 250] on input "Pickup End Time" at bounding box center [1053, 252] width 315 height 24
type input "2025-08-24T16:50"
click at [1359, 208] on input "Dropoff Start Time" at bounding box center [1381, 208] width 315 height 24
type input "2025-08-24T17:10"
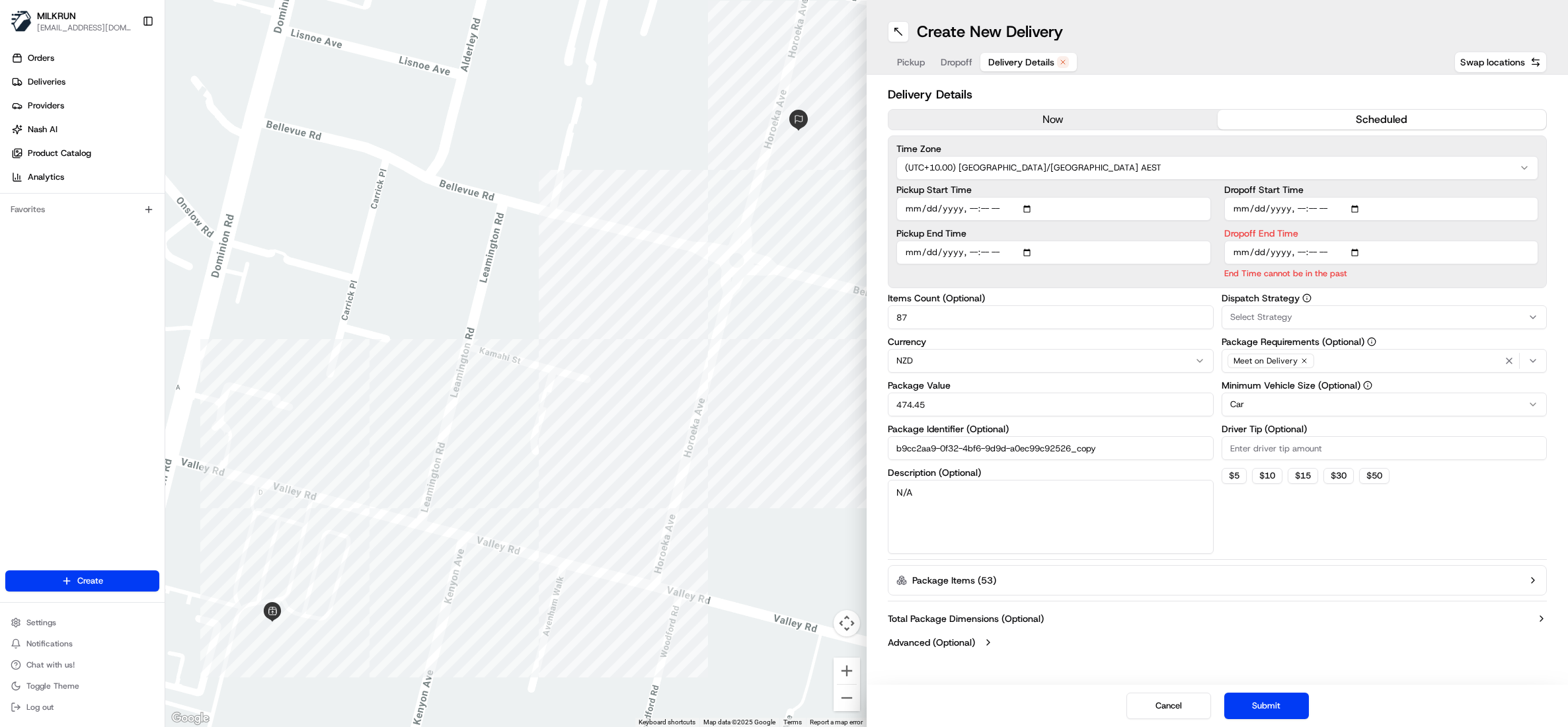
click at [1356, 253] on div "Dropoff End Time End Time cannot be in the past" at bounding box center [1381, 254] width 315 height 51
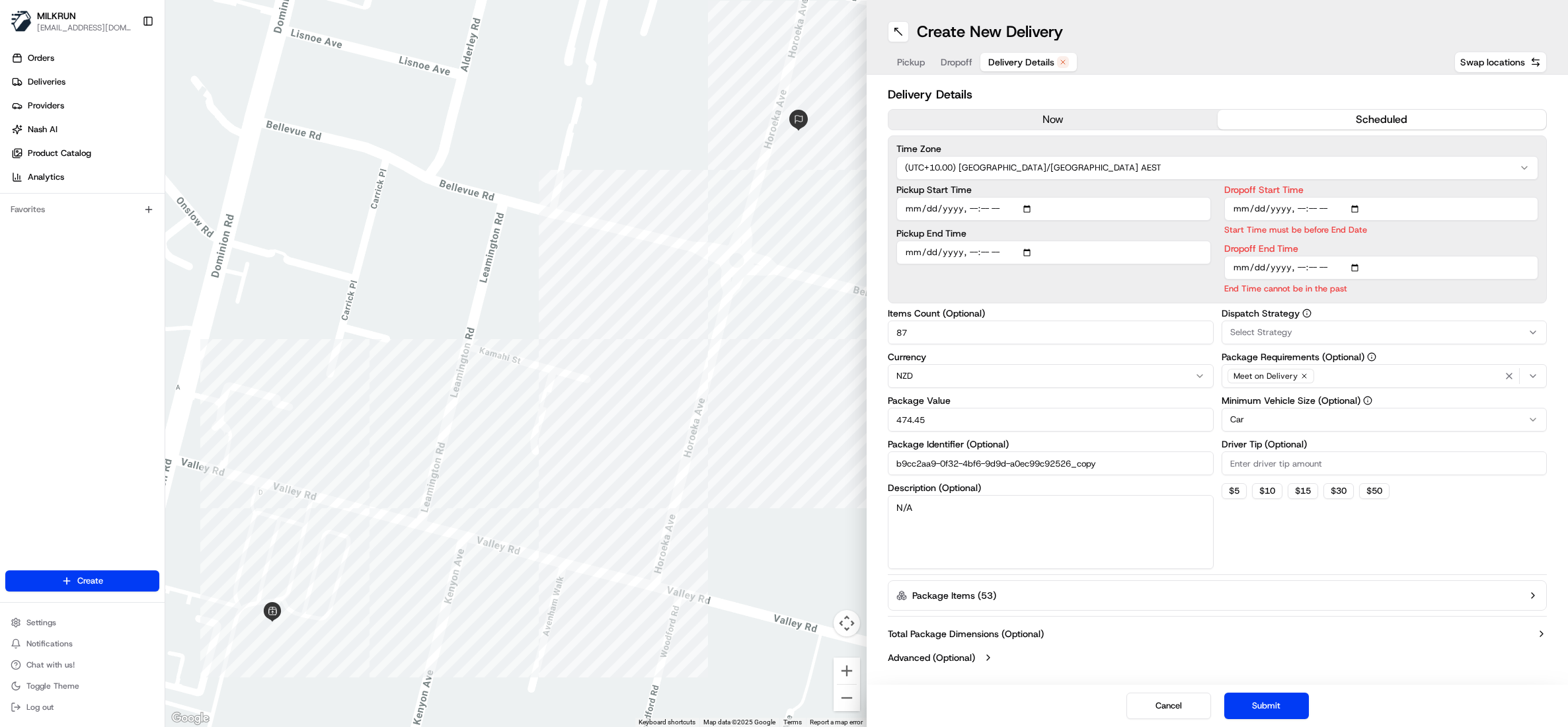
click at [1359, 269] on input "Dropoff End Time" at bounding box center [1381, 268] width 315 height 24
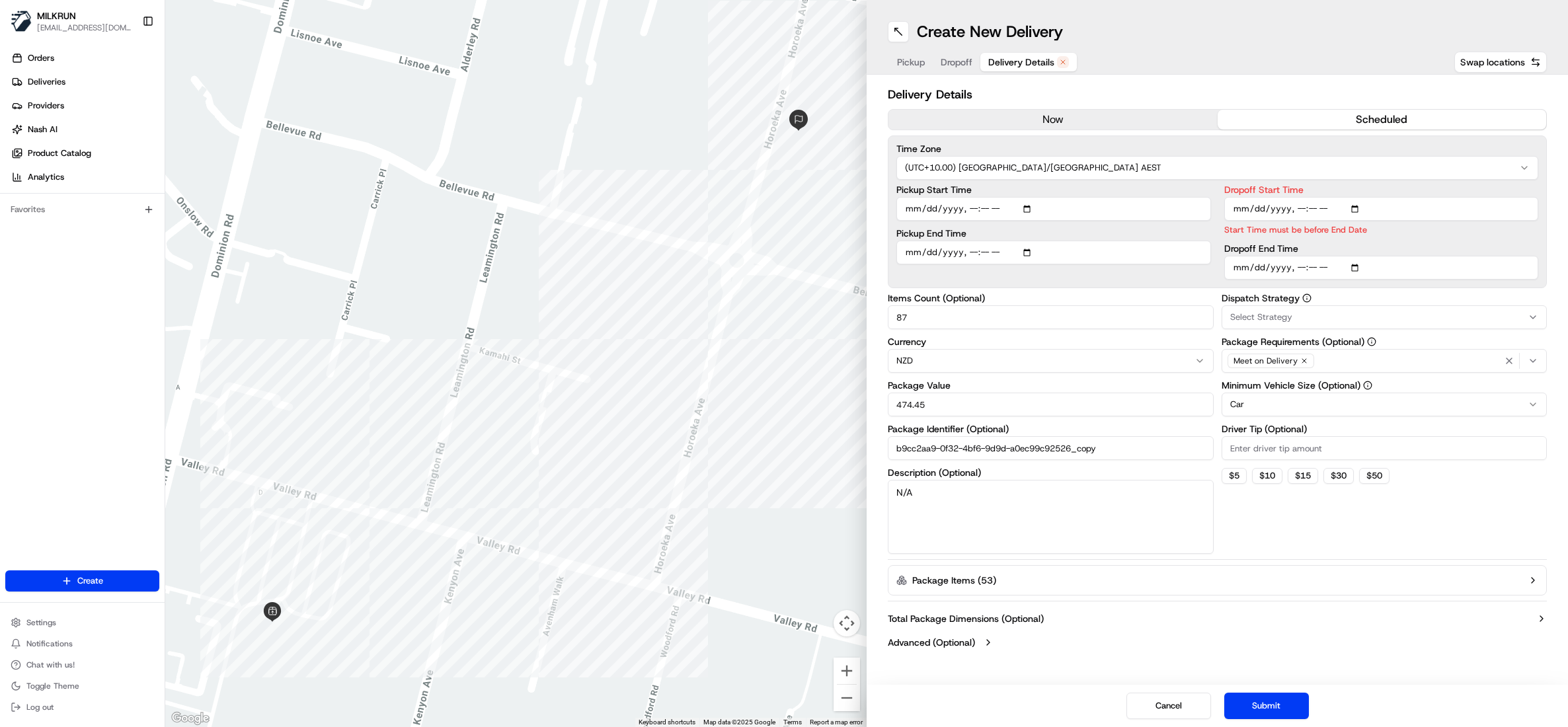
drag, startPoint x: 1283, startPoint y: 710, endPoint x: 1343, endPoint y: 657, distance: 80.1
click at [1326, 667] on div "Create New Delivery Pickup Dropoff Delivery Details Swap locations Delivery Det…" at bounding box center [1217, 363] width 701 height 727
click at [1383, 117] on button "scheduled" at bounding box center [1382, 119] width 329 height 20
click at [1314, 268] on input "Dropoff End Time" at bounding box center [1381, 268] width 315 height 24
type input "2025-08-24T17:15"
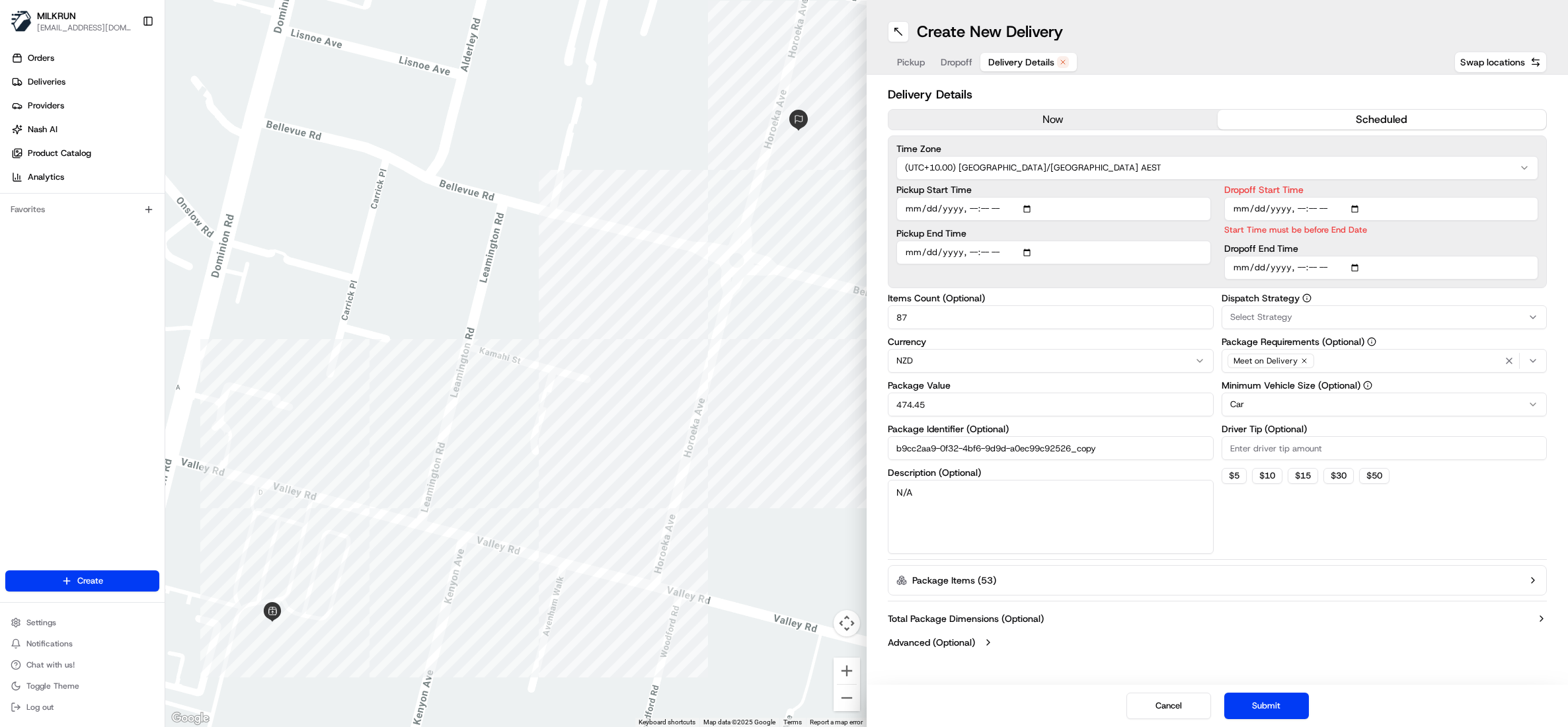
click at [1347, 626] on button "Total Package Dimensions (Optional)" at bounding box center [1216, 619] width 659 height 13
click at [1286, 704] on button "Submit" at bounding box center [1266, 706] width 85 height 26
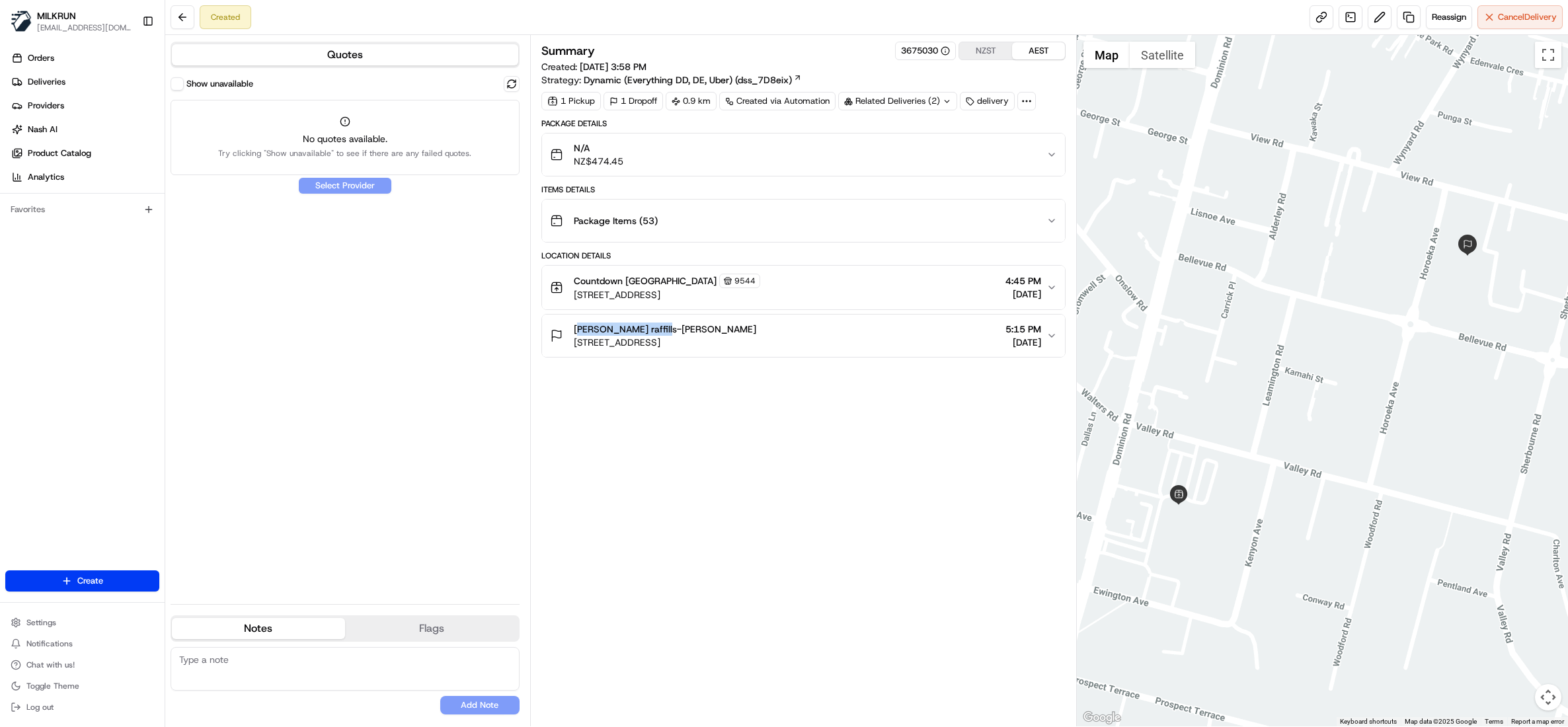
drag, startPoint x: 673, startPoint y: 336, endPoint x: 569, endPoint y: 336, distance: 104.0
click at [569, 336] on div "josh raffills-taylor 6 Horoeka Avenue, Mount Eden, Auckland 1024, New Zealand" at bounding box center [653, 336] width 206 height 26
copy span "[PERSON_NAME] raffills-[PERSON_NAME]"
click at [45, 85] on span "Deliveries" at bounding box center [46, 81] width 38 height 12
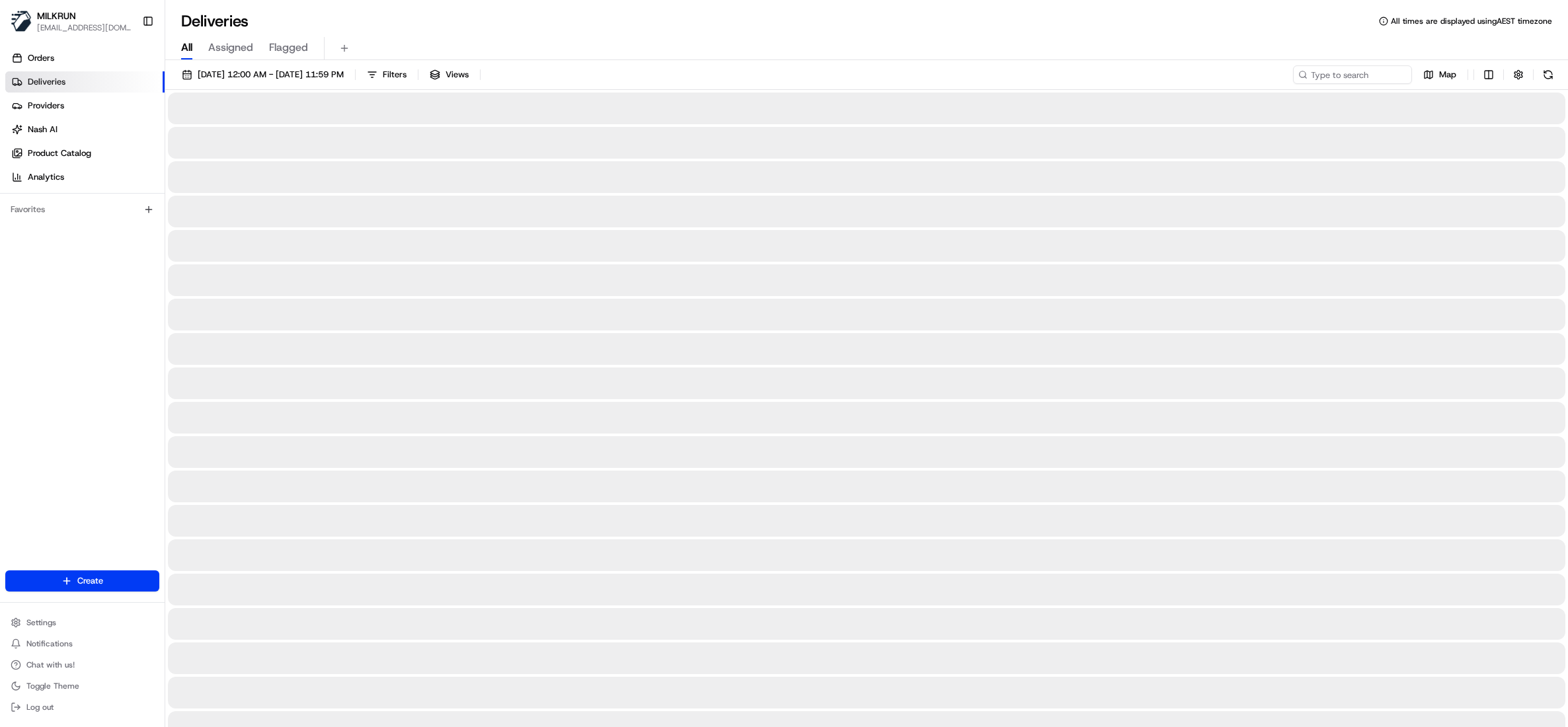
click at [188, 49] on span "All" at bounding box center [187, 47] width 11 height 16
click at [1384, 77] on input at bounding box center [1333, 75] width 159 height 19
paste input "[PERSON_NAME] raffills-[PERSON_NAME]"
type input "[PERSON_NAME] raffills-[PERSON_NAME]"
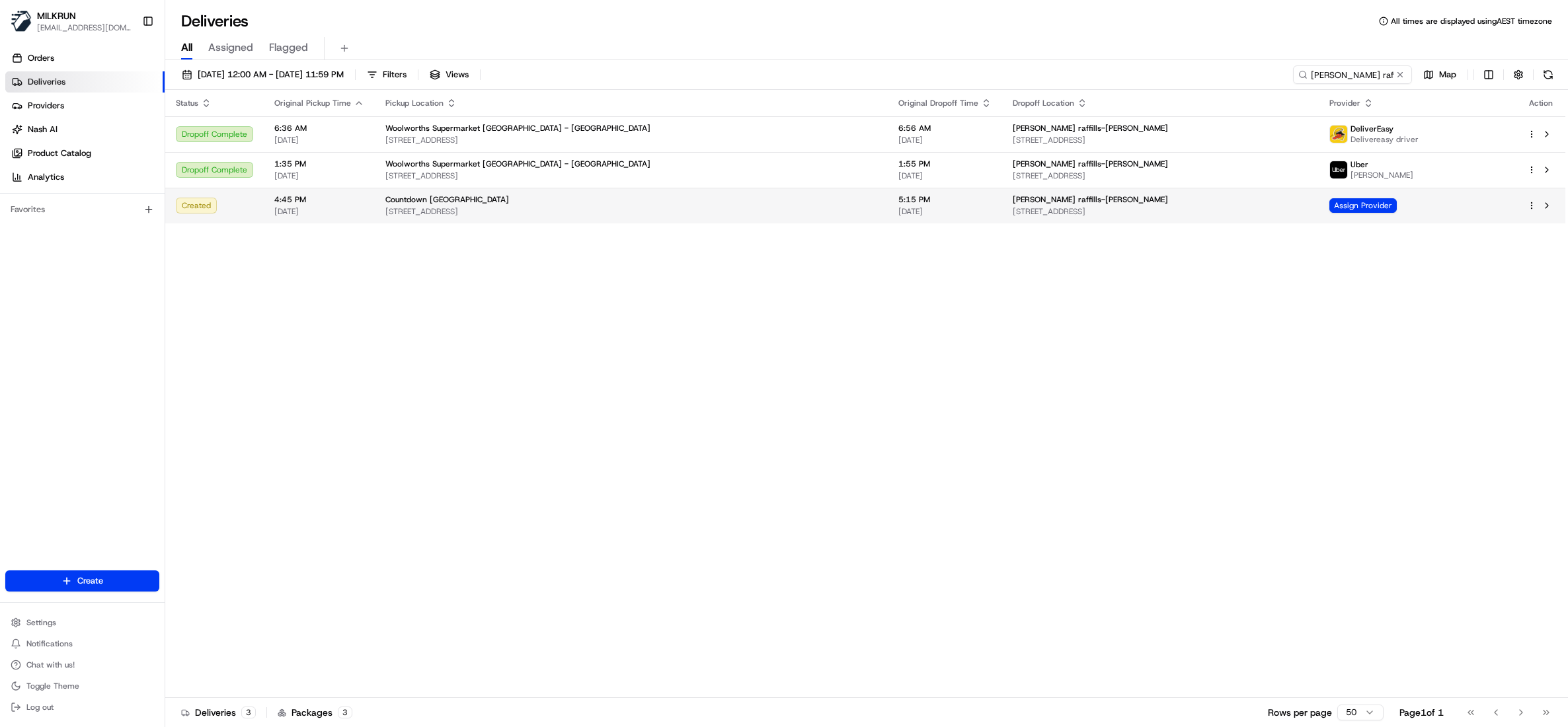
click at [426, 205] on div "Countdown Mt Eden 118-120 Valley Rd, Auckland, Auckland 1024, NZ" at bounding box center [631, 206] width 491 height 23
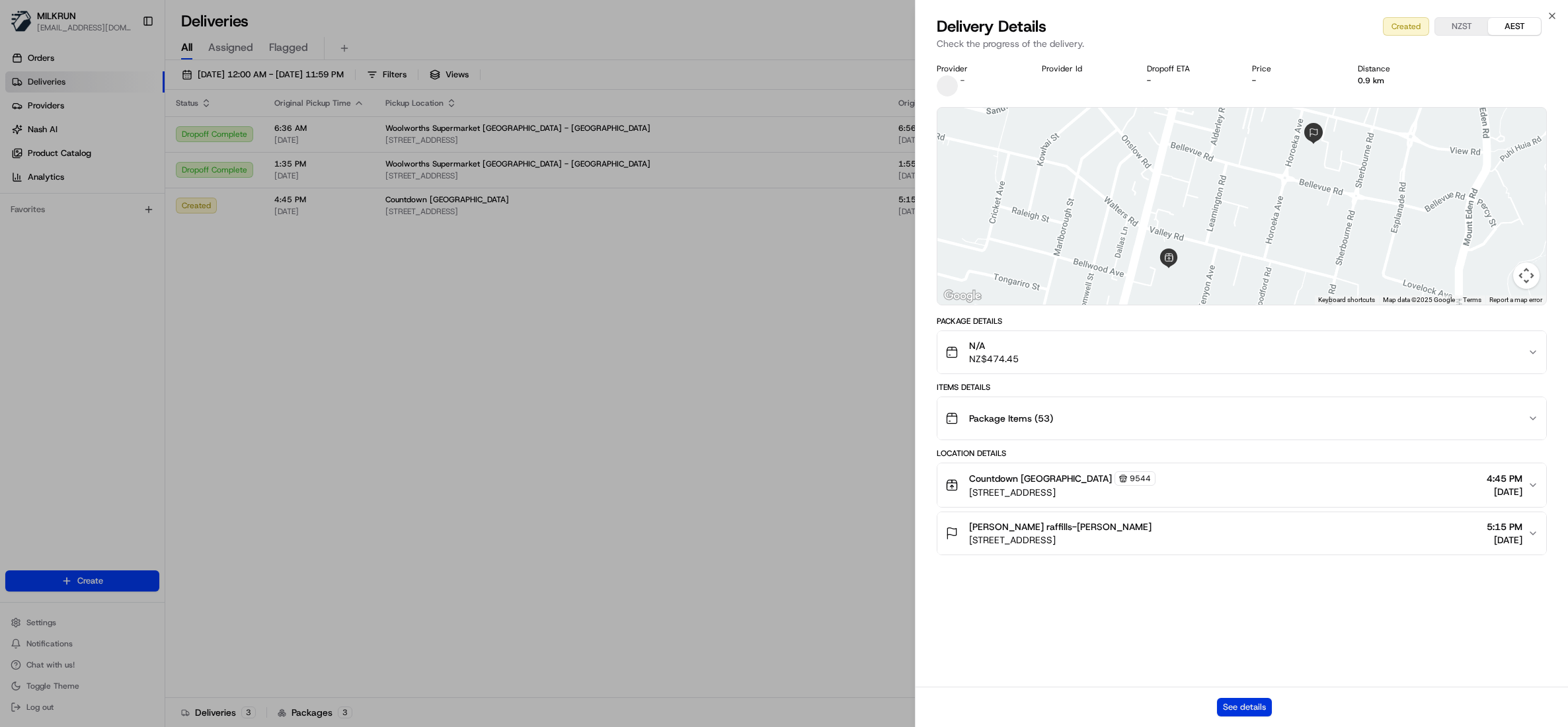
click at [1237, 702] on button "See details" at bounding box center [1244, 707] width 55 height 19
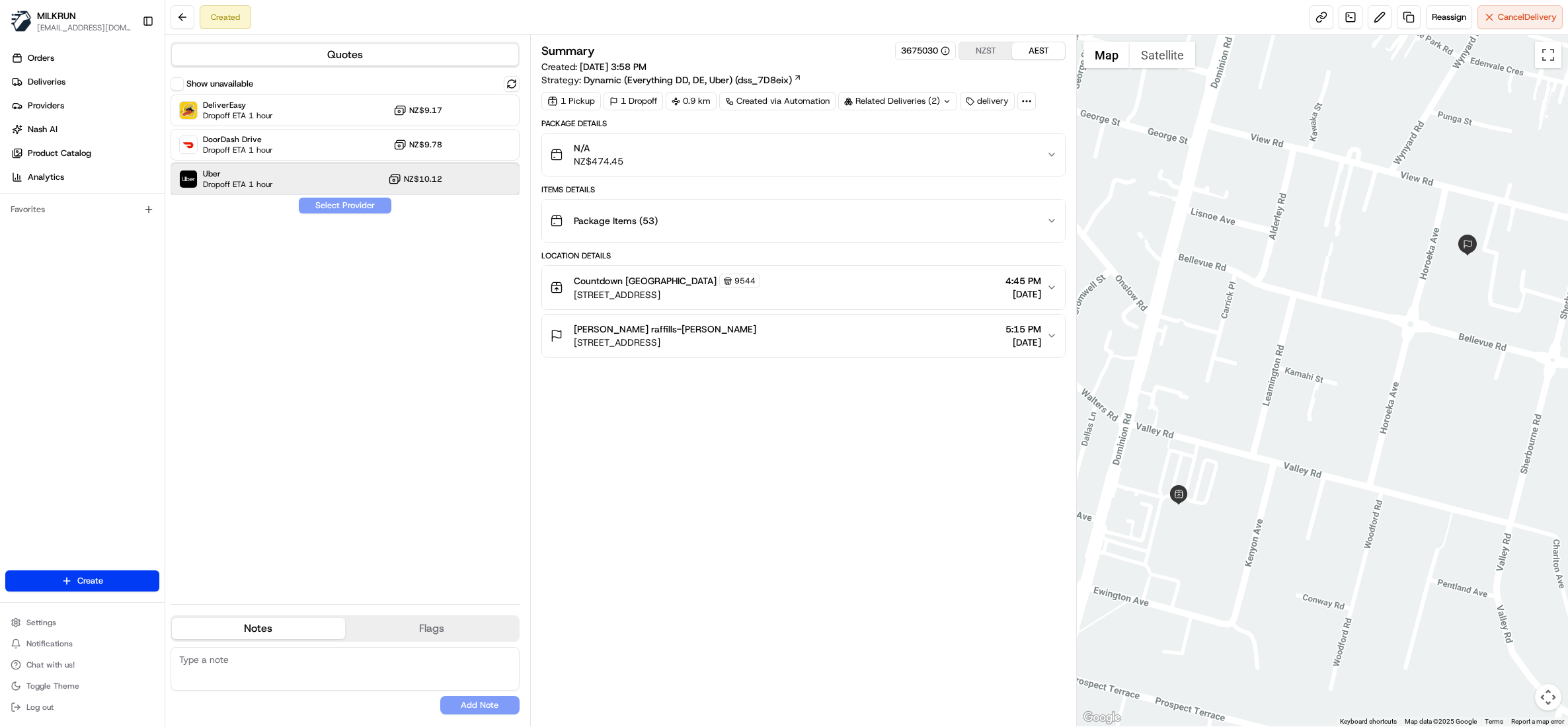
click at [266, 182] on span "Dropoff ETA 1 hour" at bounding box center [238, 184] width 70 height 10
click at [336, 205] on button "Assign Provider" at bounding box center [344, 205] width 94 height 16
